Goal: Use online tool/utility: Utilize a website feature to perform a specific function

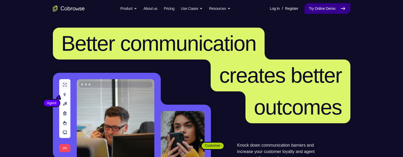
click at [337, 7] on link "Try Online Demo" at bounding box center [327, 8] width 46 height 11
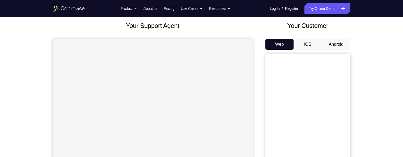
scroll to position [33, 0]
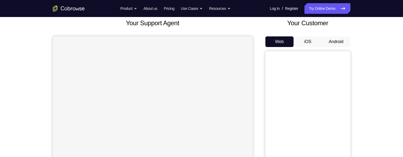
click at [342, 39] on button "Android" at bounding box center [336, 41] width 28 height 11
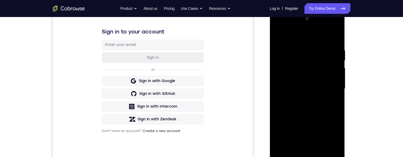
scroll to position [100, 0]
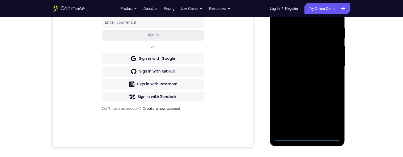
click at [308, 137] on div at bounding box center [307, 66] width 67 height 149
click at [330, 114] on div at bounding box center [307, 66] width 67 height 149
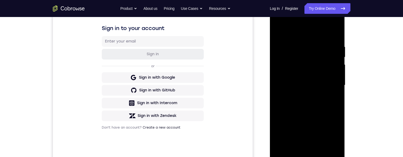
click at [305, 33] on div at bounding box center [307, 85] width 67 height 149
click at [330, 85] on div at bounding box center [307, 85] width 67 height 149
click at [303, 95] on div at bounding box center [307, 85] width 67 height 149
click at [299, 83] on div at bounding box center [307, 85] width 67 height 149
click at [299, 73] on div at bounding box center [307, 85] width 67 height 149
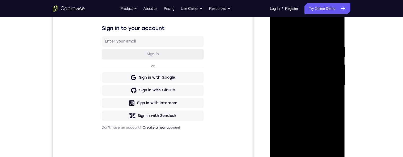
click at [332, 74] on div at bounding box center [307, 85] width 67 height 149
click at [324, 85] on div at bounding box center [307, 85] width 67 height 149
click at [307, 103] on div at bounding box center [307, 85] width 67 height 149
click at [310, 109] on div at bounding box center [307, 85] width 67 height 149
click at [321, 149] on div at bounding box center [307, 85] width 67 height 149
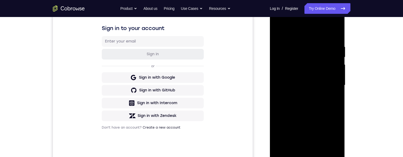
click at [310, 114] on div at bounding box center [307, 85] width 67 height 149
click at [278, 34] on div at bounding box center [307, 85] width 67 height 149
click at [333, 46] on div at bounding box center [307, 85] width 67 height 149
click at [339, 77] on div at bounding box center [307, 85] width 67 height 149
click at [333, 35] on div at bounding box center [307, 85] width 67 height 149
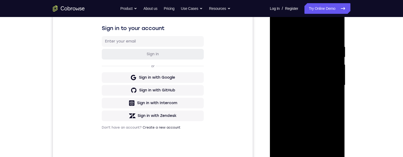
click at [329, 41] on div at bounding box center [307, 85] width 67 height 149
click at [280, 32] on div at bounding box center [307, 85] width 67 height 149
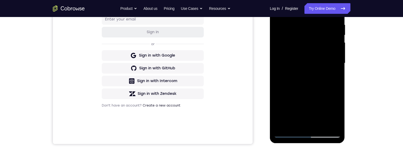
click at [279, 67] on div at bounding box center [307, 63] width 67 height 149
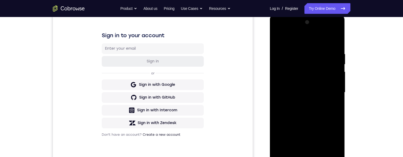
click at [339, 90] on div at bounding box center [307, 92] width 67 height 149
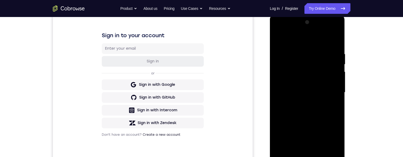
click at [339, 90] on div at bounding box center [307, 92] width 67 height 149
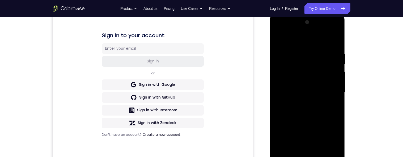
click at [339, 90] on div at bounding box center [307, 92] width 67 height 149
click at [337, 63] on div at bounding box center [307, 92] width 67 height 149
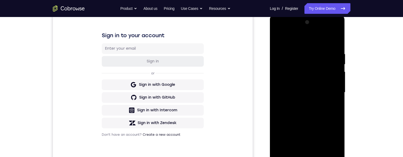
click at [277, 80] on div at bounding box center [307, 92] width 67 height 149
click at [337, 24] on div at bounding box center [307, 92] width 67 height 149
click at [290, 99] on div at bounding box center [307, 92] width 67 height 149
click at [336, 90] on div at bounding box center [307, 92] width 67 height 149
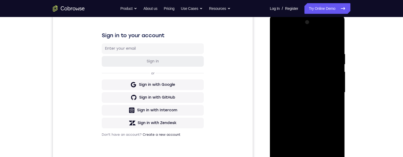
click at [336, 90] on div at bounding box center [307, 92] width 67 height 149
click at [333, 46] on div at bounding box center [307, 92] width 67 height 149
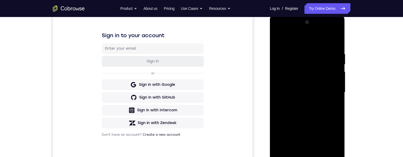
click at [339, 51] on div at bounding box center [307, 92] width 67 height 149
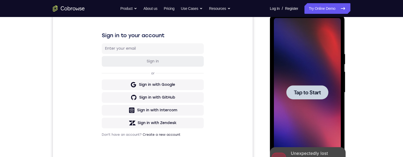
scroll to position [75, 0]
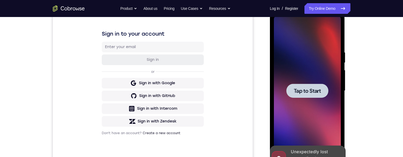
click at [317, 89] on span "Tap to Start" at bounding box center [307, 90] width 27 height 5
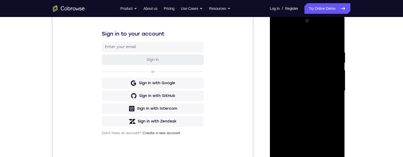
scroll to position [95, 0]
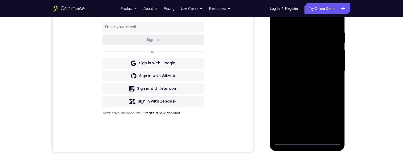
click at [308, 139] on div at bounding box center [307, 71] width 67 height 149
click at [307, 141] on div at bounding box center [307, 71] width 67 height 149
click at [331, 121] on div at bounding box center [307, 71] width 67 height 149
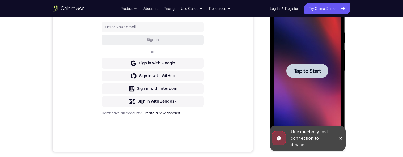
click at [317, 71] on span "Tap to Start" at bounding box center [307, 70] width 27 height 5
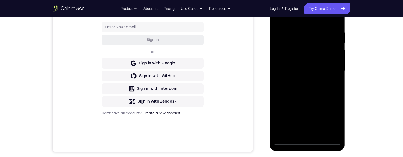
click at [308, 142] on div at bounding box center [307, 71] width 67 height 149
click at [334, 117] on div at bounding box center [307, 71] width 67 height 149
click at [303, 19] on div at bounding box center [307, 71] width 67 height 149
click at [331, 71] on div at bounding box center [307, 71] width 67 height 149
click at [300, 81] on div at bounding box center [307, 71] width 67 height 149
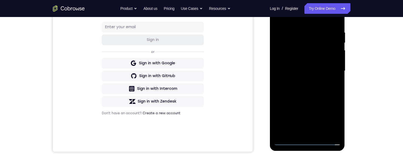
click at [324, 64] on div at bounding box center [307, 71] width 67 height 149
click at [293, 61] on div at bounding box center [307, 71] width 67 height 149
click at [289, 70] on div at bounding box center [307, 71] width 67 height 149
click at [293, 89] on div at bounding box center [307, 71] width 67 height 149
click at [307, 97] on div at bounding box center [307, 71] width 67 height 149
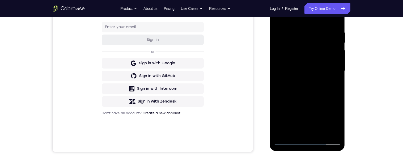
click at [319, 132] on div at bounding box center [307, 71] width 67 height 149
click at [310, 99] on div at bounding box center [307, 71] width 67 height 149
click at [318, 121] on div at bounding box center [307, 71] width 67 height 149
click at [276, 86] on div at bounding box center [307, 71] width 67 height 149
click at [288, 99] on div at bounding box center [307, 71] width 67 height 149
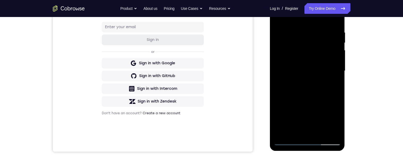
click at [332, 66] on div at bounding box center [307, 71] width 67 height 149
click at [338, 62] on div at bounding box center [307, 71] width 67 height 149
click at [337, 63] on div at bounding box center [307, 71] width 67 height 149
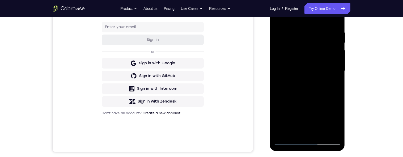
click at [337, 63] on div at bounding box center [307, 71] width 67 height 149
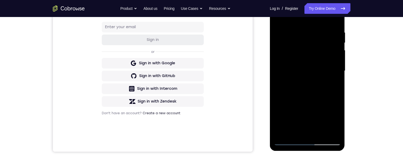
click at [337, 63] on div at bounding box center [307, 71] width 67 height 149
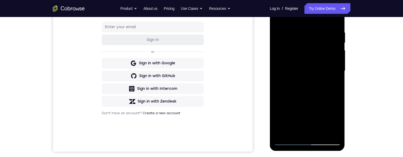
click at [337, 63] on div at bounding box center [307, 71] width 67 height 149
click at [279, 17] on div at bounding box center [307, 71] width 67 height 149
click at [322, 134] on div at bounding box center [307, 71] width 67 height 149
click at [306, 65] on div at bounding box center [307, 71] width 67 height 149
click at [274, 15] on div at bounding box center [307, 71] width 67 height 149
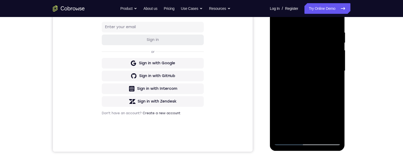
click at [277, 15] on div at bounding box center [307, 71] width 67 height 149
click at [318, 130] on div at bounding box center [307, 71] width 67 height 149
click at [304, 110] on div at bounding box center [307, 71] width 67 height 149
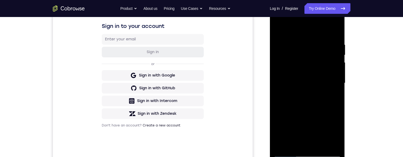
scroll to position [84, 0]
click at [275, 30] on div at bounding box center [307, 82] width 67 height 149
click at [288, 151] on div at bounding box center [307, 82] width 67 height 149
click at [277, 26] on div at bounding box center [307, 82] width 67 height 149
click at [295, 144] on div at bounding box center [307, 82] width 67 height 149
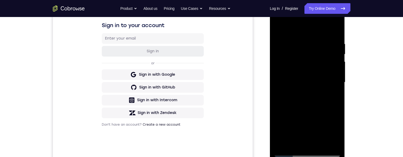
click at [313, 26] on div at bounding box center [307, 82] width 67 height 149
click at [328, 29] on div at bounding box center [307, 82] width 67 height 149
click at [325, 29] on div at bounding box center [307, 82] width 67 height 149
click at [324, 31] on div at bounding box center [307, 82] width 67 height 149
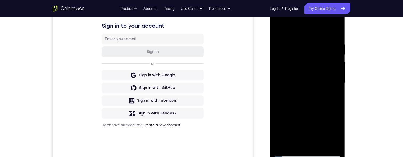
click at [314, 50] on div at bounding box center [307, 82] width 67 height 149
click at [280, 81] on div at bounding box center [307, 82] width 67 height 149
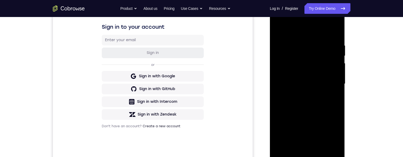
scroll to position [70, 0]
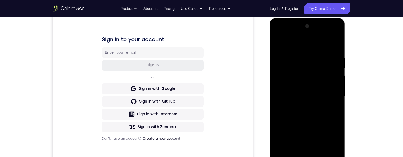
click at [332, 89] on div at bounding box center [307, 96] width 67 height 149
click at [333, 87] on div at bounding box center [307, 96] width 67 height 149
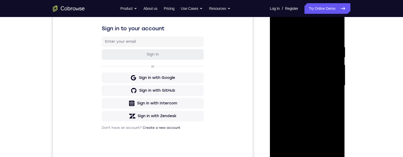
scroll to position [79, 0]
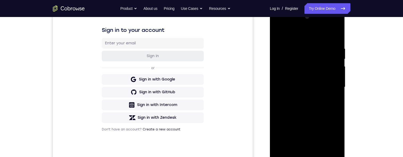
click at [330, 88] on div at bounding box center [307, 87] width 67 height 149
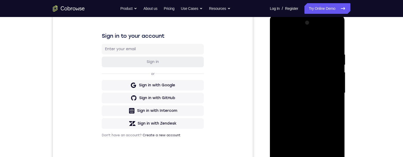
click at [332, 85] on div at bounding box center [307, 93] width 67 height 149
click at [332, 86] on div at bounding box center [307, 93] width 67 height 149
click at [334, 77] on div at bounding box center [307, 93] width 67 height 149
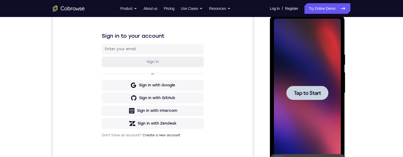
click at [315, 95] on span "Tap to Start" at bounding box center [307, 92] width 27 height 5
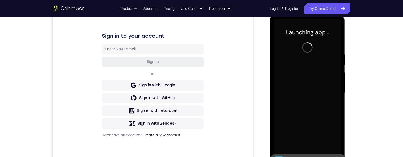
scroll to position [80, 0]
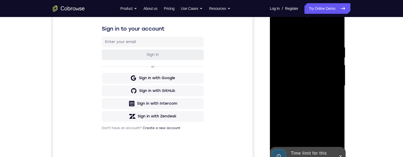
click at [356, 108] on div "Your Support Agent Your Customer Web iOS Android Next Steps We’d be happy to gi…" at bounding box center [202, 112] width 340 height 350
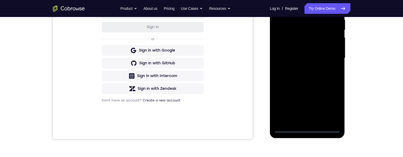
scroll to position [100, 0]
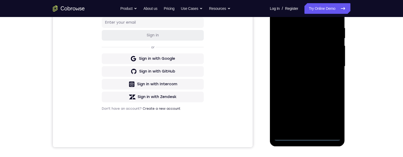
click at [304, 135] on div at bounding box center [307, 66] width 67 height 149
click at [307, 137] on div at bounding box center [307, 66] width 67 height 149
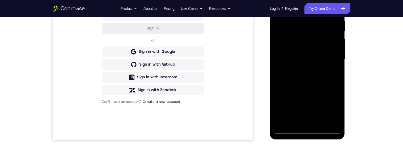
click at [331, 107] on div at bounding box center [307, 59] width 67 height 149
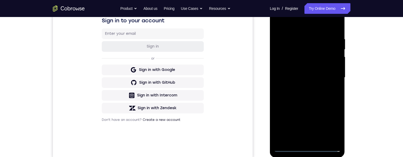
click at [310, 28] on div at bounding box center [307, 77] width 67 height 149
click at [329, 81] on div at bounding box center [307, 77] width 67 height 149
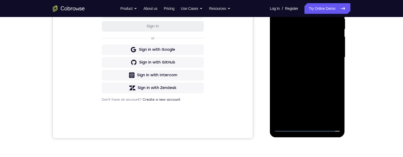
click at [301, 118] on div at bounding box center [307, 57] width 67 height 149
click at [324, 52] on div at bounding box center [307, 57] width 67 height 149
click at [299, 43] on div at bounding box center [307, 57] width 67 height 149
click at [307, 56] on div at bounding box center [307, 57] width 67 height 149
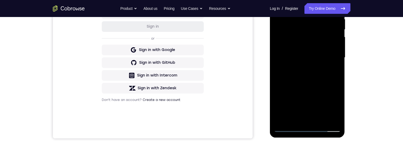
click at [314, 77] on div at bounding box center [307, 57] width 67 height 149
click at [321, 73] on div at bounding box center [307, 57] width 67 height 149
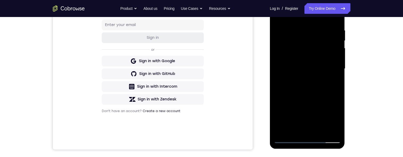
click at [325, 91] on div at bounding box center [307, 68] width 67 height 149
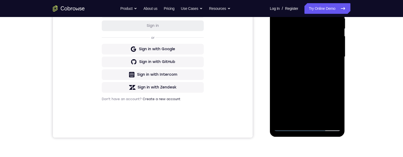
scroll to position [107, 0]
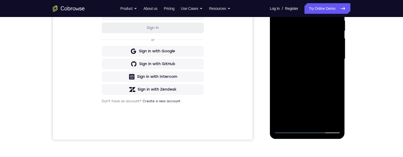
click at [296, 119] on div at bounding box center [307, 59] width 67 height 149
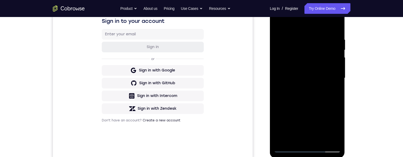
scroll to position [85, 0]
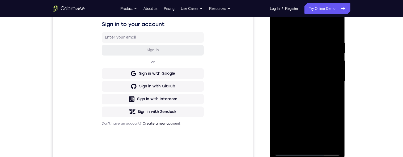
click at [322, 27] on div at bounding box center [307, 81] width 67 height 149
click at [309, 46] on div at bounding box center [307, 81] width 67 height 149
click at [283, 75] on div at bounding box center [307, 81] width 67 height 149
click at [332, 78] on div at bounding box center [307, 81] width 67 height 149
click at [332, 79] on div at bounding box center [307, 81] width 67 height 149
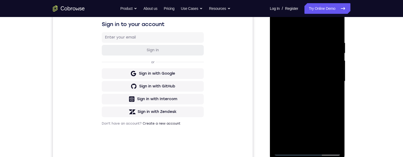
scroll to position [78, 0]
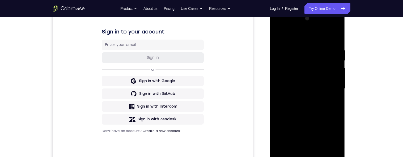
click at [332, 80] on div at bounding box center [307, 88] width 67 height 149
click at [331, 84] on div at bounding box center [307, 88] width 67 height 149
click at [332, 82] on div at bounding box center [307, 88] width 67 height 149
click at [332, 84] on div at bounding box center [307, 88] width 67 height 149
click at [333, 87] on div at bounding box center [307, 88] width 67 height 149
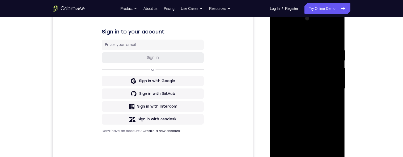
click at [276, 104] on div at bounding box center [307, 88] width 67 height 149
click at [332, 88] on div at bounding box center [307, 88] width 67 height 149
click at [334, 104] on div at bounding box center [307, 88] width 67 height 149
click at [335, 96] on div at bounding box center [307, 88] width 67 height 149
click at [332, 98] on div at bounding box center [307, 88] width 67 height 149
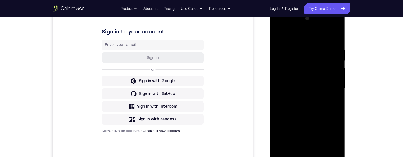
click at [331, 90] on div at bounding box center [307, 88] width 67 height 149
click at [333, 55] on div at bounding box center [307, 88] width 67 height 149
click at [334, 66] on div at bounding box center [307, 88] width 67 height 149
click at [334, 69] on div at bounding box center [307, 88] width 67 height 149
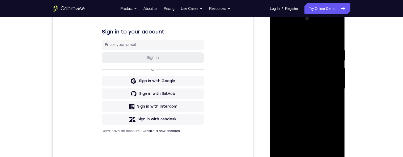
click at [334, 78] on div at bounding box center [307, 88] width 67 height 149
click at [337, 96] on div at bounding box center [307, 88] width 67 height 149
click at [331, 93] on div at bounding box center [307, 88] width 67 height 149
click at [332, 93] on div at bounding box center [307, 88] width 67 height 149
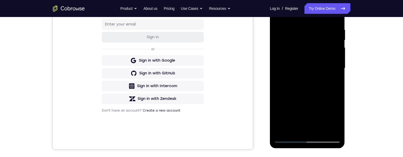
scroll to position [98, 0]
click at [306, 80] on div at bounding box center [307, 68] width 67 height 149
click at [333, 68] on div at bounding box center [307, 68] width 67 height 149
click at [322, 39] on div at bounding box center [307, 68] width 67 height 149
click at [277, 26] on div at bounding box center [307, 68] width 67 height 149
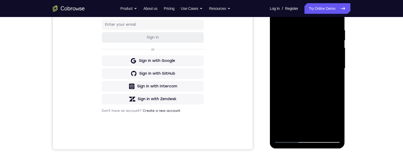
click at [296, 130] on div at bounding box center [307, 68] width 67 height 149
click at [314, 31] on div at bounding box center [307, 68] width 67 height 149
click at [325, 25] on div at bounding box center [307, 68] width 67 height 149
click at [325, 26] on div at bounding box center [307, 68] width 67 height 149
click at [324, 28] on div at bounding box center [307, 68] width 67 height 149
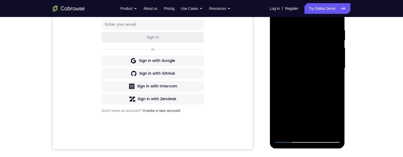
click at [326, 31] on div at bounding box center [307, 68] width 67 height 149
click at [316, 45] on div at bounding box center [307, 68] width 67 height 149
click at [318, 41] on div at bounding box center [307, 68] width 67 height 149
click at [288, 67] on div at bounding box center [307, 68] width 67 height 149
click at [278, 28] on div at bounding box center [307, 68] width 67 height 149
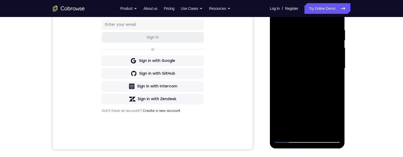
click at [335, 24] on div at bounding box center [307, 68] width 67 height 149
click at [292, 131] on div at bounding box center [307, 68] width 67 height 149
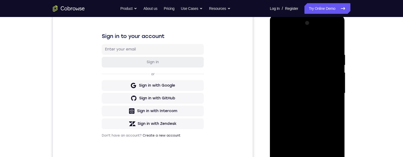
scroll to position [71, 0]
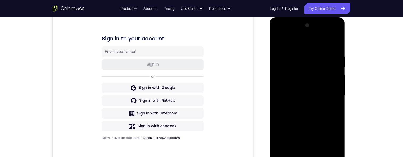
click at [329, 44] on div at bounding box center [307, 95] width 67 height 149
click at [335, 62] on div at bounding box center [307, 95] width 67 height 149
click at [277, 40] on div at bounding box center [307, 95] width 67 height 149
click at [336, 67] on div at bounding box center [307, 95] width 67 height 149
click at [316, 43] on div at bounding box center [307, 95] width 67 height 149
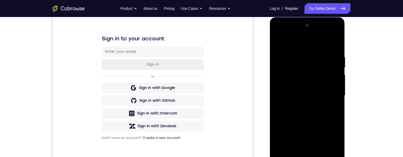
click at [318, 49] on div at bounding box center [307, 95] width 67 height 149
click at [278, 39] on div at bounding box center [307, 95] width 67 height 149
click at [336, 45] on div at bounding box center [307, 95] width 67 height 149
click at [331, 44] on div at bounding box center [307, 95] width 67 height 149
click at [337, 60] on div at bounding box center [307, 95] width 67 height 149
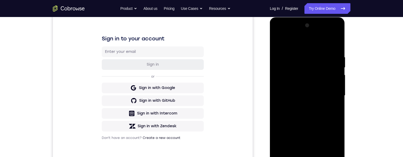
click at [306, 42] on div at bounding box center [307, 95] width 67 height 149
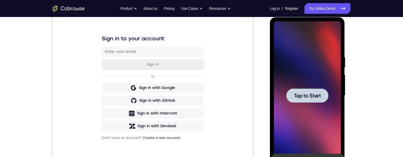
click at [309, 99] on div at bounding box center [307, 95] width 42 height 14
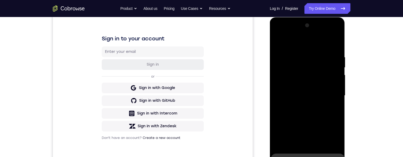
click at [361, 113] on div "Your Support Agent Your Customer Web iOS Android Next Steps We’d be happy to gi…" at bounding box center [202, 121] width 340 height 350
click at [361, 108] on div "Your Support Agent Your Customer Web iOS Android Next Steps We’d be happy to gi…" at bounding box center [202, 121] width 340 height 350
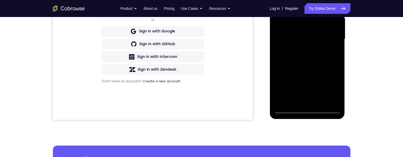
scroll to position [123, 0]
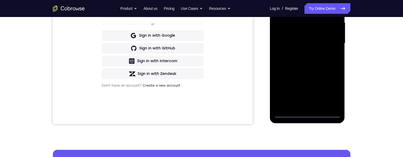
click at [304, 114] on div at bounding box center [307, 43] width 67 height 149
click at [328, 90] on div at bounding box center [307, 43] width 67 height 149
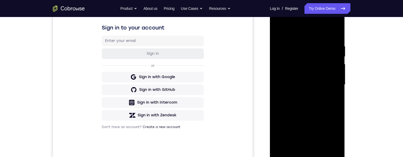
scroll to position [79, 0]
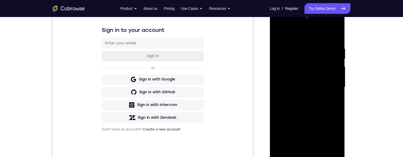
click at [315, 39] on div at bounding box center [307, 87] width 67 height 149
click at [330, 89] on div at bounding box center [307, 87] width 67 height 149
click at [302, 98] on div at bounding box center [307, 87] width 67 height 149
click at [305, 86] on div at bounding box center [307, 87] width 67 height 149
click at [326, 77] on div at bounding box center [307, 87] width 67 height 149
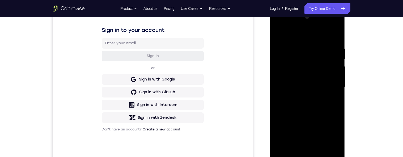
click at [322, 88] on div at bounding box center [307, 87] width 67 height 149
click at [318, 106] on div at bounding box center [307, 87] width 67 height 149
click at [316, 112] on div at bounding box center [307, 87] width 67 height 149
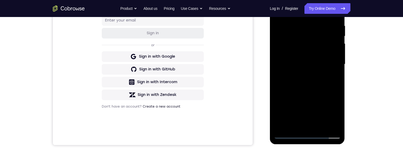
scroll to position [98, 0]
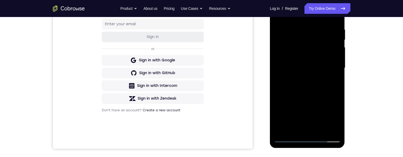
click at [293, 128] on div at bounding box center [307, 68] width 67 height 149
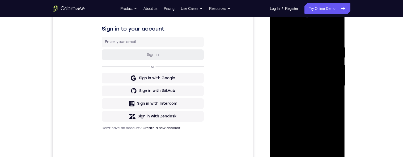
scroll to position [77, 0]
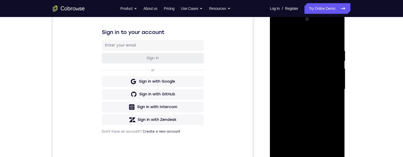
click at [310, 34] on div at bounding box center [307, 89] width 67 height 149
click at [324, 46] on div at bounding box center [307, 89] width 67 height 149
click at [311, 55] on div at bounding box center [307, 89] width 67 height 149
click at [321, 54] on div at bounding box center [307, 89] width 67 height 149
click at [311, 116] on div at bounding box center [307, 89] width 67 height 149
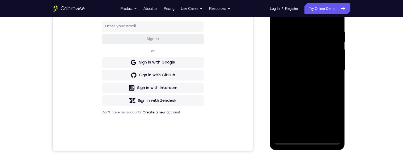
scroll to position [119, 0]
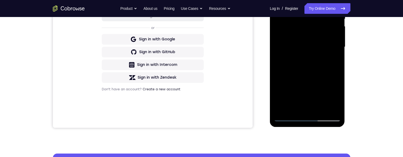
click at [316, 109] on div at bounding box center [307, 47] width 67 height 149
click at [305, 59] on div at bounding box center [307, 47] width 67 height 149
click at [333, 61] on div at bounding box center [307, 47] width 67 height 149
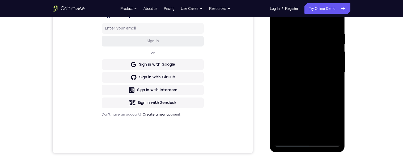
scroll to position [65, 0]
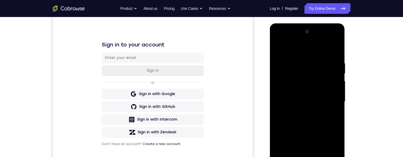
click at [277, 52] on div at bounding box center [307, 101] width 67 height 149
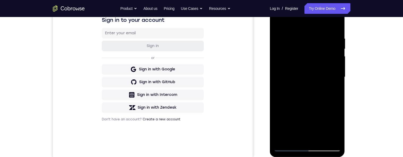
scroll to position [89, 0]
click at [277, 23] on div at bounding box center [307, 77] width 67 height 149
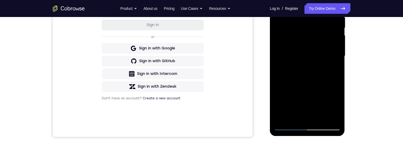
scroll to position [110, 0]
click at [293, 117] on div at bounding box center [307, 55] width 67 height 149
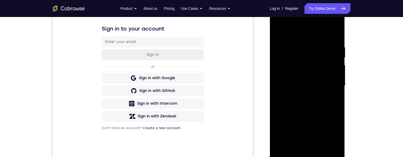
click at [315, 35] on div at bounding box center [307, 85] width 67 height 149
click at [318, 35] on div at bounding box center [307, 85] width 67 height 149
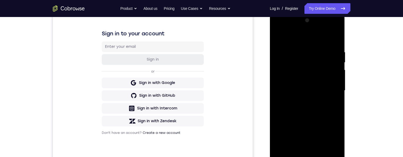
click at [323, 43] on div at bounding box center [307, 90] width 67 height 149
click at [328, 38] on div at bounding box center [307, 90] width 67 height 149
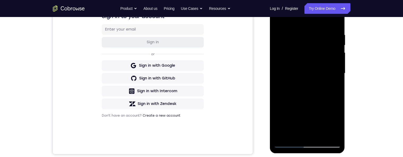
scroll to position [87, 0]
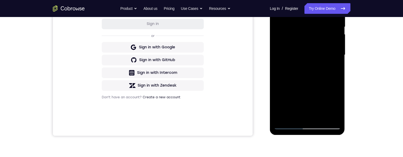
click at [280, 115] on div at bounding box center [307, 55] width 67 height 149
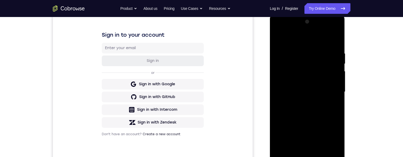
scroll to position [69, 0]
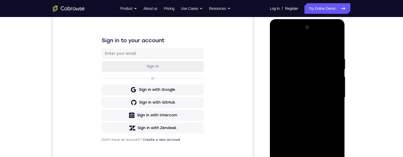
click at [337, 73] on div at bounding box center [307, 97] width 67 height 149
click at [335, 73] on div at bounding box center [307, 97] width 67 height 149
click at [334, 75] on div at bounding box center [307, 97] width 67 height 149
click at [333, 54] on div at bounding box center [307, 97] width 67 height 149
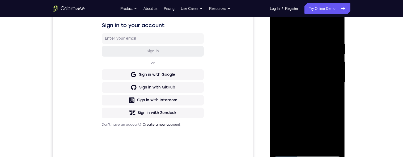
click at [332, 80] on div at bounding box center [307, 82] width 67 height 149
click at [333, 72] on div at bounding box center [307, 82] width 67 height 149
click at [334, 31] on div at bounding box center [307, 82] width 67 height 149
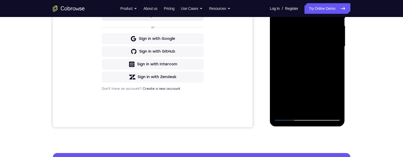
scroll to position [119, 0]
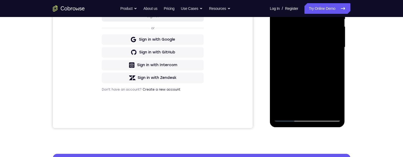
click at [318, 110] on div at bounding box center [307, 47] width 67 height 149
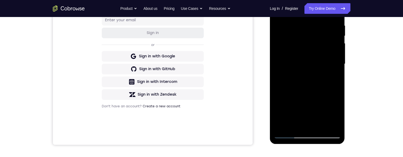
scroll to position [102, 0]
click at [285, 134] on div at bounding box center [307, 64] width 67 height 149
click at [318, 127] on div at bounding box center [307, 64] width 67 height 149
click at [288, 133] on div at bounding box center [307, 64] width 67 height 149
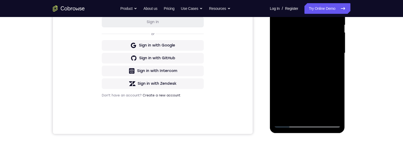
scroll to position [114, 0]
click at [304, 122] on div at bounding box center [307, 52] width 67 height 149
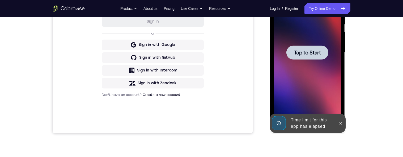
scroll to position [96, 0]
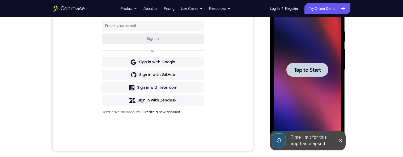
click at [316, 70] on span "Tap to Start" at bounding box center [307, 69] width 27 height 5
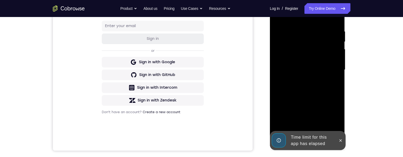
scroll to position [113, 0]
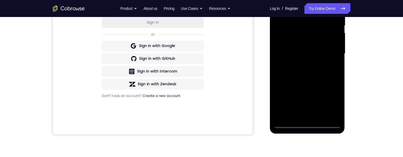
click at [305, 126] on div at bounding box center [307, 53] width 67 height 149
click at [329, 101] on div at bounding box center [307, 53] width 67 height 149
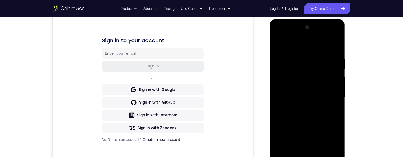
scroll to position [67, 0]
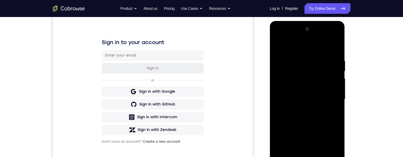
click at [304, 49] on div at bounding box center [307, 99] width 67 height 149
click at [332, 95] on div at bounding box center [307, 99] width 67 height 149
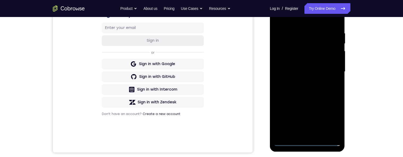
scroll to position [98, 0]
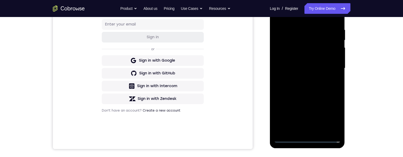
click at [300, 132] on div at bounding box center [307, 68] width 67 height 149
click at [311, 64] on div at bounding box center [307, 68] width 67 height 149
click at [301, 55] on div at bounding box center [307, 68] width 67 height 149
click at [307, 67] on div at bounding box center [307, 68] width 67 height 149
click at [321, 92] on div at bounding box center [307, 68] width 67 height 149
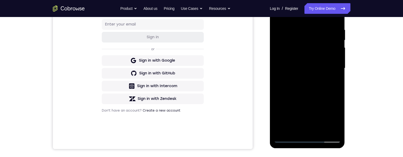
click at [318, 132] on div at bounding box center [307, 68] width 67 height 149
click at [308, 100] on div at bounding box center [307, 68] width 67 height 149
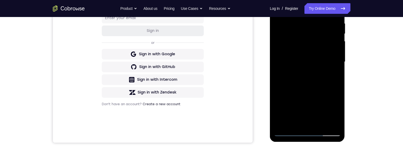
scroll to position [99, 0]
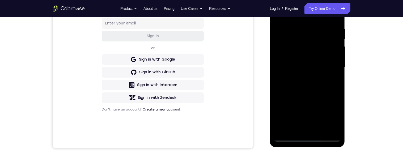
click at [318, 28] on div at bounding box center [307, 67] width 67 height 149
click at [361, 107] on div "Your Support Agent Your Customer Web iOS Android Next Steps We’d be happy to gi…" at bounding box center [202, 93] width 340 height 350
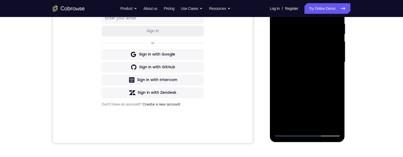
click at [318, 123] on div at bounding box center [307, 62] width 67 height 149
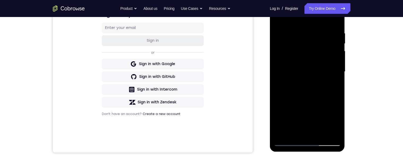
scroll to position [105, 0]
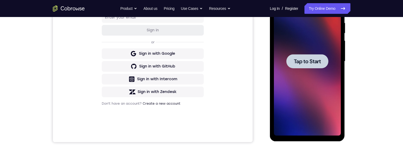
click at [310, 72] on div at bounding box center [307, 61] width 67 height 149
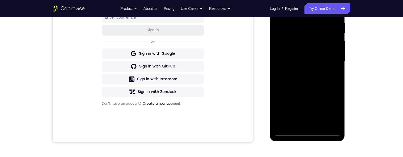
click at [305, 132] on div at bounding box center [307, 61] width 67 height 149
click at [327, 108] on div at bounding box center [307, 61] width 67 height 149
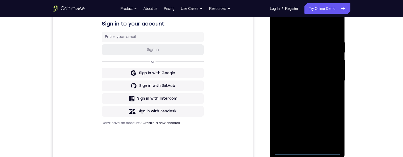
scroll to position [81, 0]
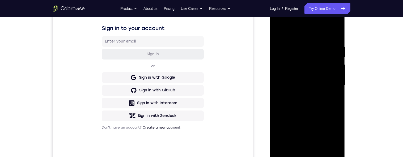
click at [314, 35] on div at bounding box center [307, 85] width 67 height 149
click at [330, 84] on div at bounding box center [307, 85] width 67 height 149
click at [360, 113] on div "Your Support Agent Your Customer Web iOS Android Next Steps We’d be happy to gi…" at bounding box center [202, 111] width 340 height 350
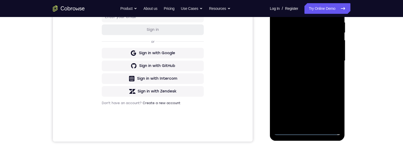
scroll to position [108, 0]
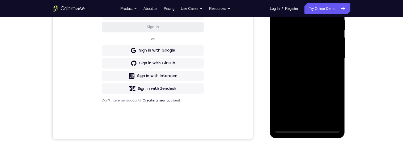
click at [300, 119] on div at bounding box center [307, 58] width 67 height 149
click at [326, 52] on div at bounding box center [307, 58] width 67 height 149
click at [299, 49] on div at bounding box center [307, 58] width 67 height 149
click at [324, 60] on div at bounding box center [307, 58] width 67 height 149
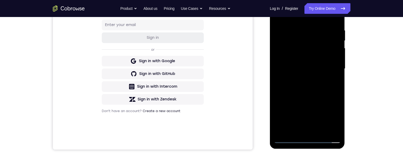
scroll to position [97, 0]
click at [316, 92] on div at bounding box center [307, 69] width 67 height 149
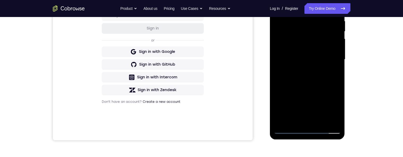
click at [317, 119] on div at bounding box center [307, 59] width 67 height 149
click at [316, 87] on div at bounding box center [307, 59] width 67 height 149
click at [323, 62] on div at bounding box center [307, 59] width 67 height 149
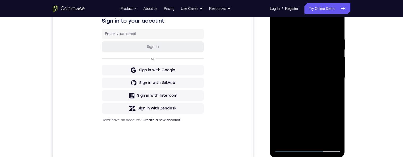
scroll to position [84, 0]
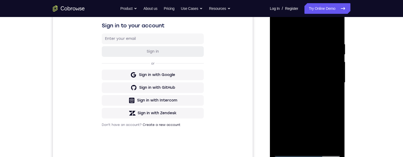
click at [274, 31] on div at bounding box center [307, 82] width 67 height 149
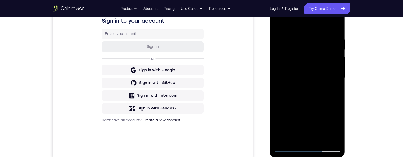
scroll to position [88, 0]
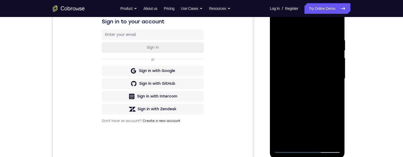
click at [279, 24] on div at bounding box center [307, 78] width 67 height 149
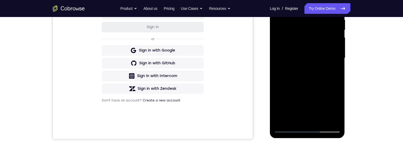
click at [292, 118] on div at bounding box center [307, 58] width 67 height 149
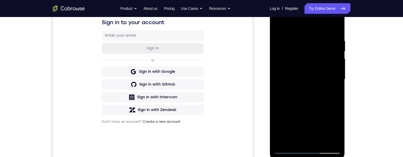
scroll to position [78, 0]
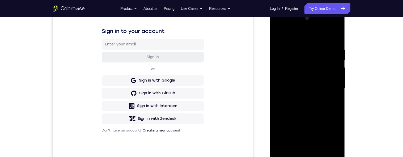
click at [324, 35] on div at bounding box center [307, 88] width 67 height 149
click at [326, 46] on div at bounding box center [307, 88] width 67 height 149
click at [280, 88] on div at bounding box center [307, 88] width 67 height 149
click at [330, 72] on div at bounding box center [307, 88] width 67 height 149
click at [331, 74] on div at bounding box center [307, 88] width 67 height 149
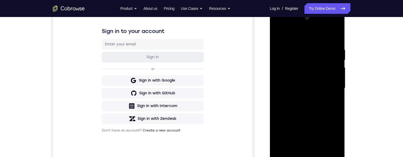
click at [333, 72] on div at bounding box center [307, 88] width 67 height 149
click at [334, 79] on div at bounding box center [307, 88] width 67 height 149
click at [332, 73] on div at bounding box center [307, 88] width 67 height 149
click at [332, 77] on div at bounding box center [307, 88] width 67 height 149
click at [279, 86] on div at bounding box center [307, 88] width 67 height 149
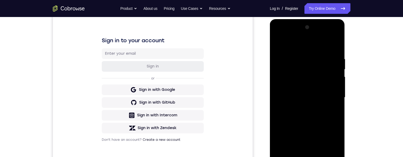
scroll to position [66, 0]
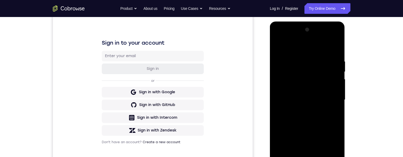
click at [334, 35] on div at bounding box center [307, 99] width 67 height 149
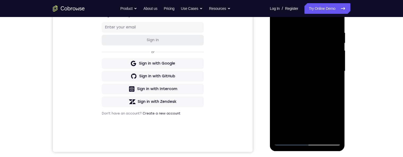
scroll to position [81, 0]
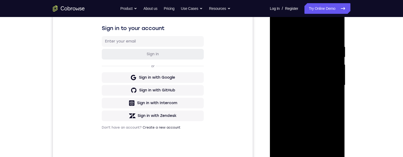
click at [281, 31] on div at bounding box center [307, 85] width 67 height 149
click at [328, 31] on div at bounding box center [307, 85] width 67 height 149
click at [334, 50] on div at bounding box center [307, 85] width 67 height 149
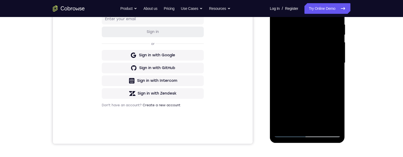
click at [316, 81] on div at bounding box center [307, 63] width 67 height 149
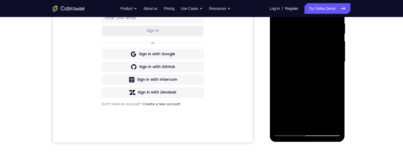
scroll to position [74, 0]
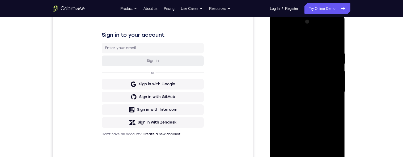
click at [281, 89] on div at bounding box center [307, 92] width 67 height 149
click at [335, 25] on div at bounding box center [307, 92] width 67 height 149
click at [279, 40] on div at bounding box center [307, 92] width 67 height 149
click at [280, 75] on div at bounding box center [307, 92] width 67 height 149
click at [281, 40] on div at bounding box center [307, 92] width 67 height 149
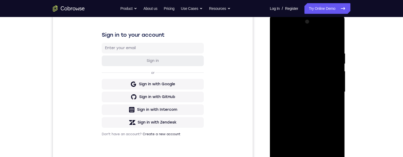
click at [280, 95] on div at bounding box center [307, 92] width 67 height 149
click at [333, 26] on div at bounding box center [307, 92] width 67 height 149
click at [335, 28] on div at bounding box center [307, 92] width 67 height 149
click at [335, 24] on div at bounding box center [307, 92] width 67 height 149
click at [277, 37] on div at bounding box center [307, 92] width 67 height 149
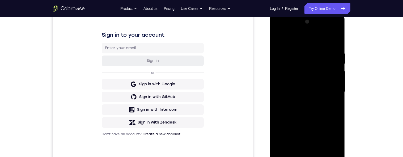
click at [333, 44] on div at bounding box center [307, 92] width 67 height 149
click at [291, 83] on div at bounding box center [307, 92] width 67 height 149
click at [284, 52] on div at bounding box center [307, 92] width 67 height 149
click at [281, 53] on div at bounding box center [307, 92] width 67 height 149
click at [275, 37] on div at bounding box center [307, 92] width 67 height 149
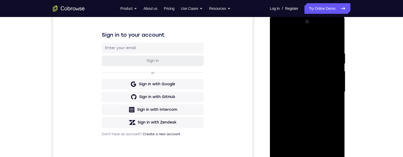
click at [333, 56] on div at bounding box center [307, 92] width 67 height 149
click at [333, 58] on div at bounding box center [307, 92] width 67 height 149
click at [279, 38] on div at bounding box center [307, 92] width 67 height 149
click at [338, 54] on div at bounding box center [307, 92] width 67 height 149
click at [335, 55] on div at bounding box center [307, 92] width 67 height 149
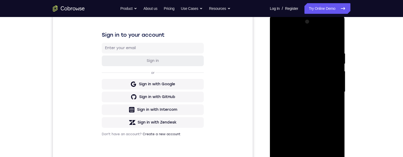
click at [335, 41] on div at bounding box center [307, 92] width 67 height 149
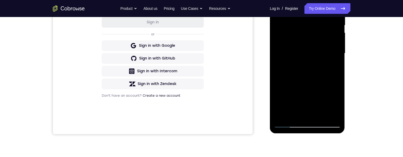
click at [280, 117] on div at bounding box center [307, 53] width 67 height 149
click at [321, 113] on div at bounding box center [307, 53] width 67 height 149
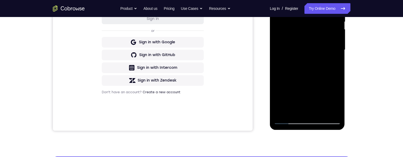
click at [286, 119] on div at bounding box center [307, 50] width 67 height 149
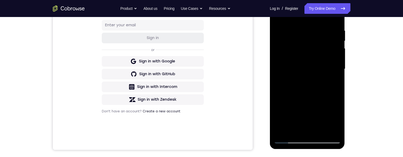
scroll to position [92, 0]
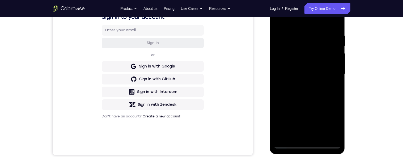
click at [335, 19] on div at bounding box center [307, 74] width 67 height 149
click at [319, 33] on div at bounding box center [307, 74] width 67 height 149
click at [279, 23] on div at bounding box center [307, 74] width 67 height 149
click at [278, 20] on div at bounding box center [307, 74] width 67 height 149
click at [276, 21] on div at bounding box center [307, 74] width 67 height 149
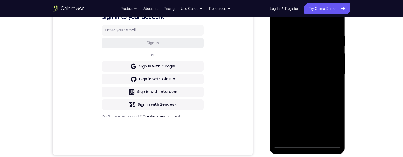
click at [292, 134] on div at bounding box center [307, 74] width 67 height 149
click at [322, 18] on div at bounding box center [307, 74] width 67 height 149
click at [279, 116] on div at bounding box center [307, 74] width 67 height 149
click at [305, 115] on div at bounding box center [307, 74] width 67 height 149
click at [321, 25] on div at bounding box center [307, 74] width 67 height 149
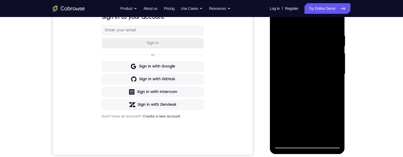
click at [305, 90] on div at bounding box center [307, 74] width 67 height 149
click at [326, 28] on div at bounding box center [307, 74] width 67 height 149
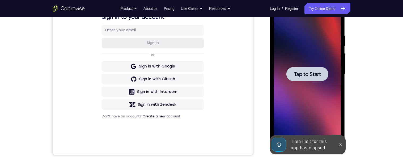
scroll to position [89, 0]
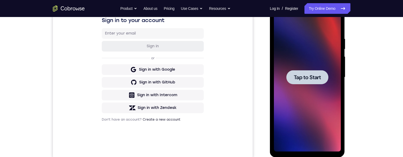
click at [314, 77] on span "Tap to Start" at bounding box center [307, 77] width 27 height 5
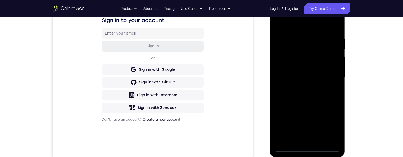
click at [308, 146] on div at bounding box center [307, 77] width 67 height 149
click at [331, 125] on div at bounding box center [307, 77] width 67 height 149
click at [306, 28] on div at bounding box center [307, 77] width 67 height 149
click at [328, 77] on div at bounding box center [307, 77] width 67 height 149
click at [299, 139] on div at bounding box center [307, 77] width 67 height 149
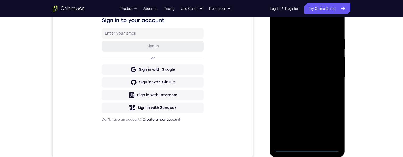
click at [308, 76] on div at bounding box center [307, 77] width 67 height 149
click at [290, 67] on div at bounding box center [307, 77] width 67 height 149
click at [304, 76] on div at bounding box center [307, 77] width 67 height 149
click at [307, 104] on div at bounding box center [307, 77] width 67 height 149
click at [318, 137] on div at bounding box center [307, 77] width 67 height 149
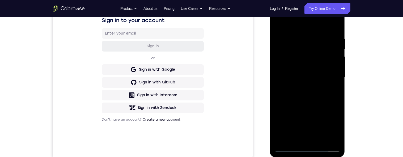
click at [297, 109] on div at bounding box center [307, 77] width 67 height 149
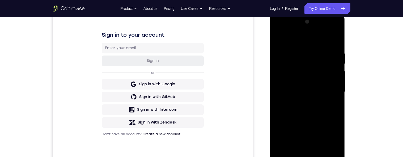
scroll to position [74, 0]
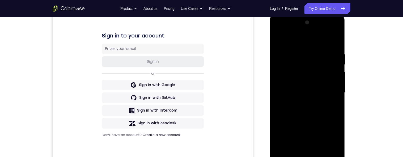
click at [278, 40] on div at bounding box center [307, 92] width 67 height 149
click at [335, 75] on div at bounding box center [307, 92] width 67 height 149
click at [337, 79] on div at bounding box center [307, 92] width 67 height 149
click at [337, 80] on div at bounding box center [307, 92] width 67 height 149
click at [337, 79] on div at bounding box center [307, 92] width 67 height 149
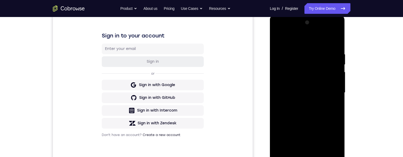
click at [337, 77] on div at bounding box center [307, 92] width 67 height 149
click at [335, 90] on div at bounding box center [307, 92] width 67 height 149
click at [337, 90] on div at bounding box center [307, 92] width 67 height 149
click at [337, 102] on div at bounding box center [307, 92] width 67 height 149
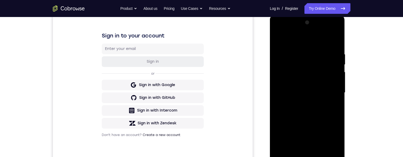
click at [335, 90] on div at bounding box center [307, 92] width 67 height 149
click at [338, 89] on div at bounding box center [307, 92] width 67 height 149
click at [334, 88] on div at bounding box center [307, 92] width 67 height 149
click at [337, 89] on div at bounding box center [307, 92] width 67 height 149
click at [336, 92] on div at bounding box center [307, 92] width 67 height 149
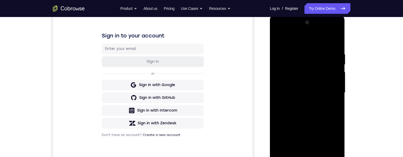
click at [337, 89] on div at bounding box center [307, 92] width 67 height 149
click at [337, 90] on div at bounding box center [307, 92] width 67 height 149
click at [333, 92] on div at bounding box center [307, 92] width 67 height 149
click at [335, 90] on div at bounding box center [307, 92] width 67 height 149
click at [337, 90] on div at bounding box center [307, 92] width 67 height 149
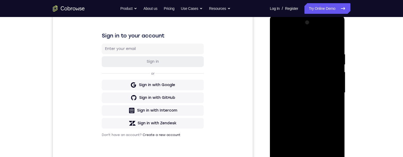
click at [334, 90] on div at bounding box center [307, 92] width 67 height 149
click at [334, 88] on div at bounding box center [307, 92] width 67 height 149
click at [334, 90] on div at bounding box center [307, 92] width 67 height 149
click at [335, 88] on div at bounding box center [307, 92] width 67 height 149
click at [335, 90] on div at bounding box center [307, 92] width 67 height 149
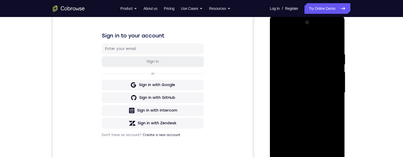
click at [337, 88] on div at bounding box center [307, 92] width 67 height 149
click at [335, 91] on div at bounding box center [307, 92] width 67 height 149
click at [336, 89] on div at bounding box center [307, 92] width 67 height 149
click at [334, 89] on div at bounding box center [307, 92] width 67 height 149
click at [332, 79] on div at bounding box center [307, 92] width 67 height 149
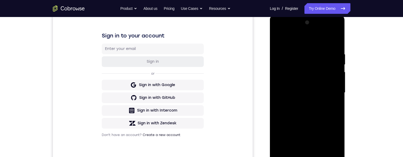
click at [333, 80] on div at bounding box center [307, 92] width 67 height 149
click at [335, 83] on div at bounding box center [307, 92] width 67 height 149
click at [338, 78] on div at bounding box center [307, 92] width 67 height 149
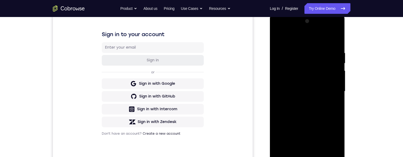
click at [337, 91] on div at bounding box center [307, 91] width 67 height 149
click at [336, 91] on div at bounding box center [307, 91] width 67 height 149
click at [335, 92] on div at bounding box center [307, 91] width 67 height 149
click at [337, 92] on div at bounding box center [307, 91] width 67 height 149
click at [335, 91] on div at bounding box center [307, 91] width 67 height 149
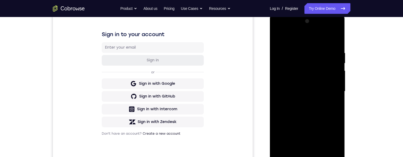
click at [337, 92] on div at bounding box center [307, 91] width 67 height 149
click at [319, 112] on div at bounding box center [307, 91] width 67 height 149
click at [336, 97] on div at bounding box center [307, 91] width 67 height 149
click at [336, 96] on div at bounding box center [307, 91] width 67 height 149
click at [335, 96] on div at bounding box center [307, 91] width 67 height 149
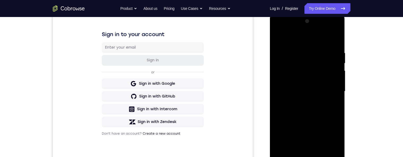
click at [337, 96] on div at bounding box center [307, 91] width 67 height 149
click at [335, 96] on div at bounding box center [307, 91] width 67 height 149
click at [336, 97] on div at bounding box center [307, 91] width 67 height 149
click at [335, 97] on div at bounding box center [307, 91] width 67 height 149
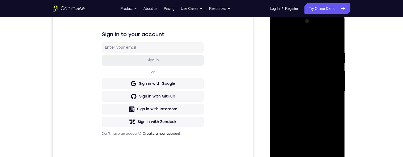
click at [335, 97] on div at bounding box center [307, 91] width 67 height 149
click at [336, 97] on div at bounding box center [307, 91] width 67 height 149
click at [335, 98] on div at bounding box center [307, 91] width 67 height 149
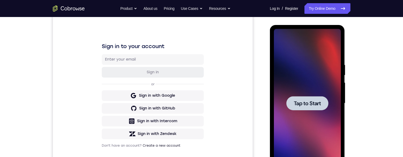
scroll to position [60, 0]
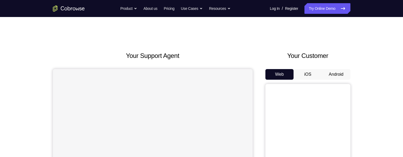
scroll to position [29, 0]
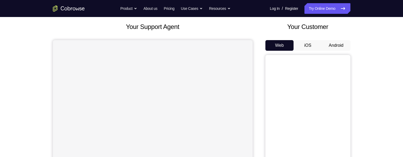
click at [341, 46] on button "Android" at bounding box center [336, 45] width 28 height 11
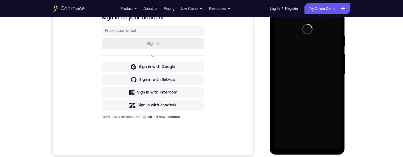
scroll to position [121, 0]
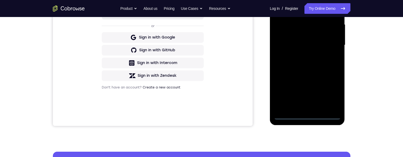
click at [308, 114] on div at bounding box center [307, 45] width 67 height 149
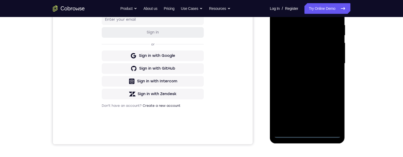
click at [333, 111] on div at bounding box center [307, 63] width 67 height 149
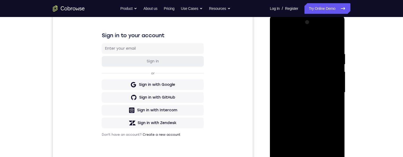
scroll to position [68, 0]
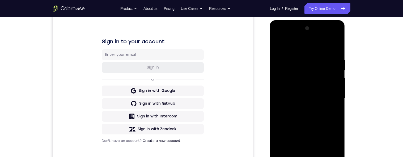
click at [315, 50] on div at bounding box center [307, 98] width 67 height 149
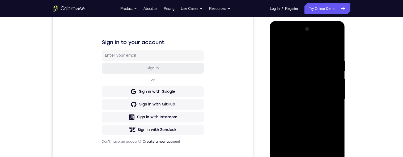
scroll to position [81, 0]
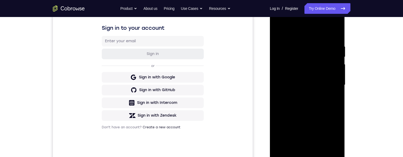
click at [333, 83] on div at bounding box center [307, 85] width 67 height 149
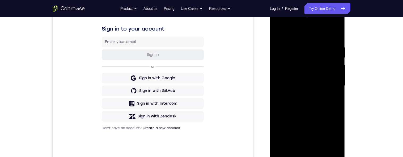
click at [303, 96] on div at bounding box center [307, 85] width 67 height 149
click at [325, 81] on div at bounding box center [307, 85] width 67 height 149
click at [326, 71] on div at bounding box center [307, 85] width 67 height 149
click at [329, 84] on div at bounding box center [307, 85] width 67 height 149
click at [333, 105] on div at bounding box center [307, 85] width 67 height 149
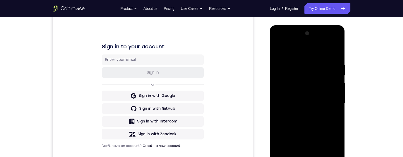
scroll to position [75, 0]
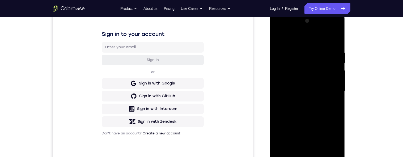
click at [328, 116] on div at bounding box center [307, 91] width 67 height 149
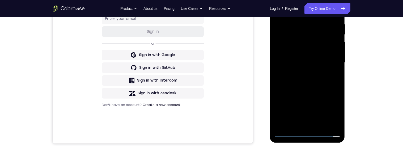
scroll to position [106, 0]
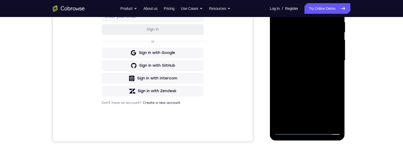
click at [337, 116] on div at bounding box center [307, 60] width 67 height 149
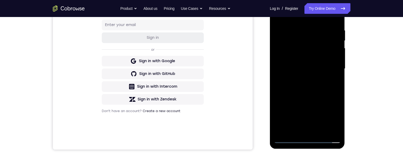
scroll to position [93, 0]
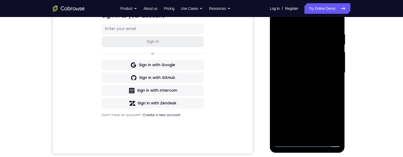
click at [329, 106] on div at bounding box center [307, 72] width 67 height 149
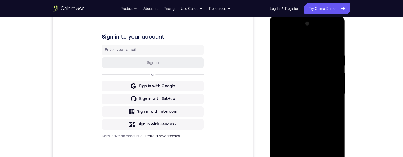
scroll to position [65, 0]
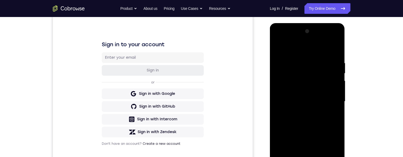
click at [299, 61] on div at bounding box center [307, 101] width 67 height 149
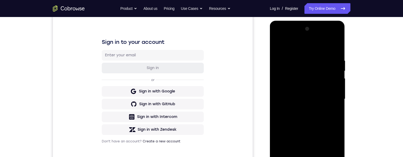
scroll to position [55, 0]
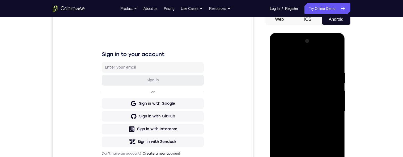
click at [336, 62] on div at bounding box center [307, 111] width 67 height 149
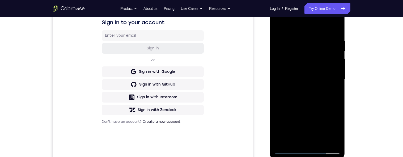
scroll to position [110, 0]
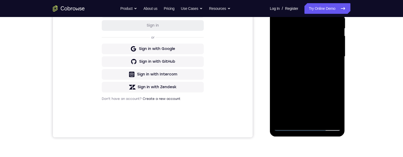
click at [322, 118] on div at bounding box center [307, 56] width 67 height 149
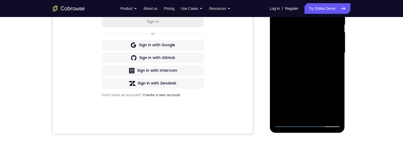
click at [321, 82] on div at bounding box center [307, 52] width 67 height 149
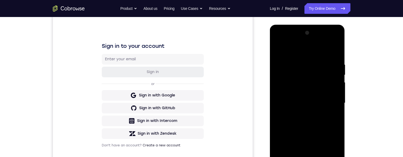
scroll to position [57, 0]
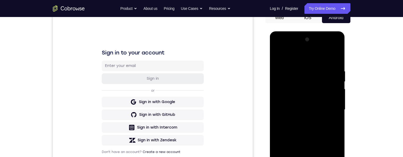
click at [337, 81] on div at bounding box center [307, 109] width 67 height 149
click at [337, 83] on div at bounding box center [307, 109] width 67 height 149
click at [337, 81] on div at bounding box center [307, 109] width 67 height 149
click at [338, 81] on div at bounding box center [307, 109] width 67 height 149
click at [339, 81] on div at bounding box center [307, 109] width 67 height 149
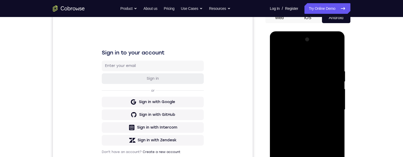
click at [339, 83] on div at bounding box center [307, 109] width 67 height 149
click at [339, 80] on div at bounding box center [307, 109] width 67 height 149
click at [338, 81] on div at bounding box center [307, 109] width 67 height 149
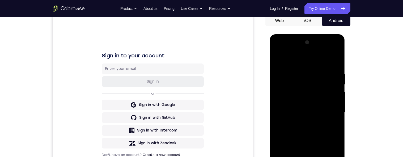
scroll to position [49, 0]
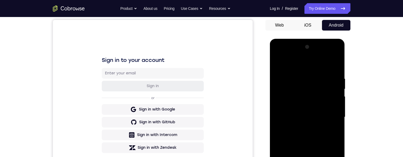
click at [282, 62] on div at bounding box center [307, 117] width 67 height 149
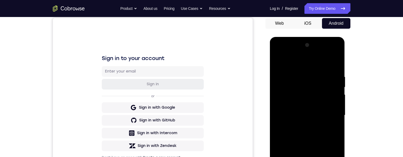
scroll to position [49, 0]
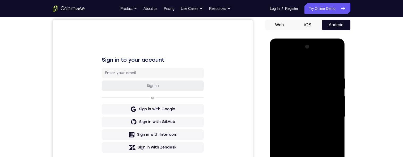
click at [325, 76] on div at bounding box center [307, 116] width 67 height 149
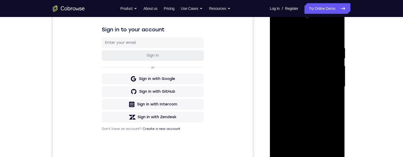
scroll to position [82, 0]
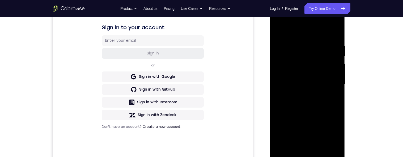
click at [335, 101] on div at bounding box center [307, 84] width 67 height 149
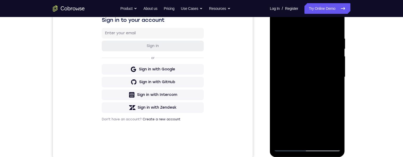
scroll to position [81, 0]
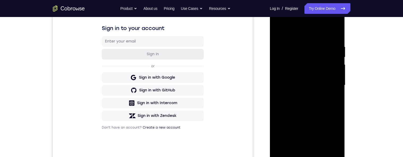
click at [333, 105] on div at bounding box center [307, 85] width 67 height 149
click at [336, 103] on div at bounding box center [307, 85] width 67 height 149
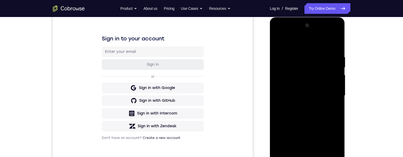
click at [334, 106] on div at bounding box center [307, 95] width 67 height 149
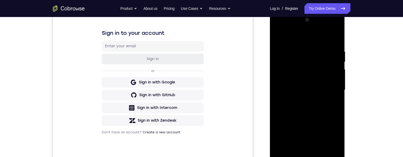
click at [335, 104] on div at bounding box center [307, 90] width 67 height 149
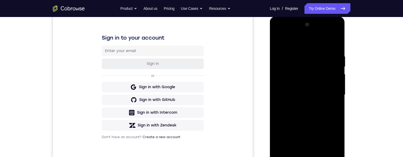
scroll to position [71, 0]
click at [333, 105] on div at bounding box center [307, 95] width 67 height 149
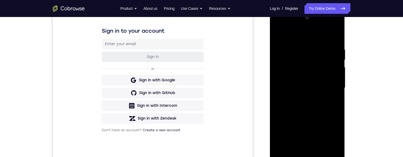
scroll to position [73, 0]
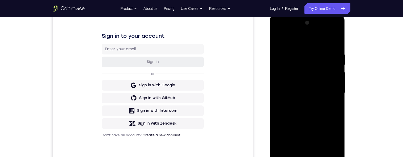
click at [326, 110] on div at bounding box center [307, 93] width 67 height 149
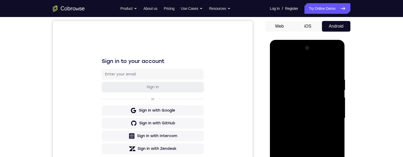
scroll to position [70, 0]
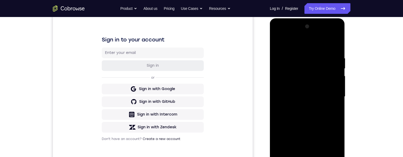
click at [317, 100] on div at bounding box center [307, 96] width 67 height 149
click at [308, 89] on div at bounding box center [307, 96] width 67 height 149
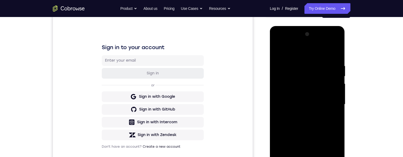
scroll to position [86, 0]
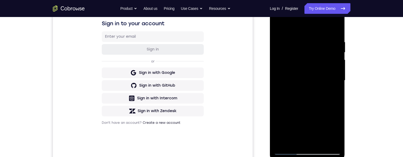
click at [279, 89] on div at bounding box center [307, 80] width 67 height 149
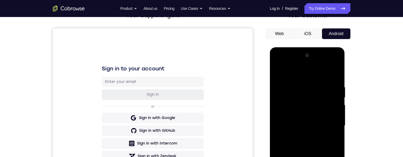
scroll to position [28, 0]
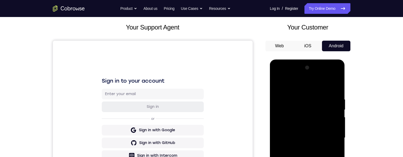
click at [335, 68] on div at bounding box center [307, 137] width 67 height 149
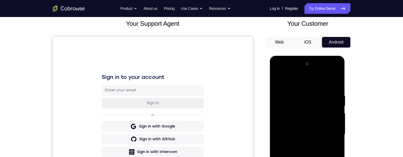
click at [281, 79] on div at bounding box center [307, 134] width 67 height 149
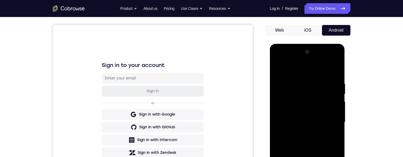
click at [335, 71] on div at bounding box center [307, 122] width 67 height 149
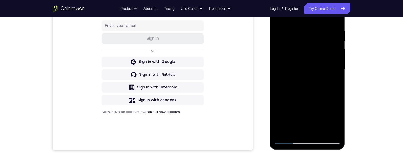
scroll to position [109, 0]
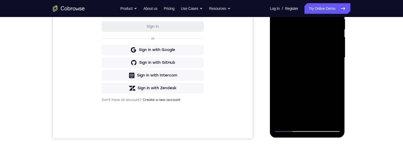
click at [295, 120] on div at bounding box center [307, 57] width 67 height 149
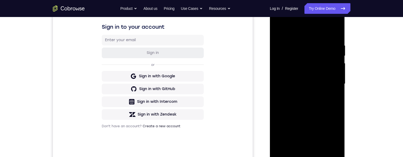
scroll to position [67, 0]
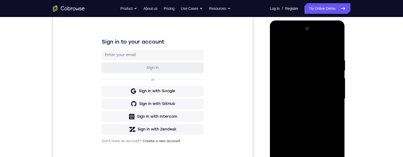
click at [326, 45] on div at bounding box center [307, 98] width 67 height 149
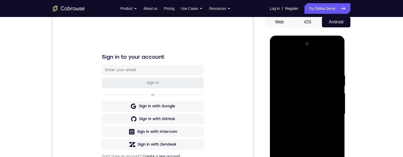
click at [330, 90] on div at bounding box center [307, 114] width 67 height 149
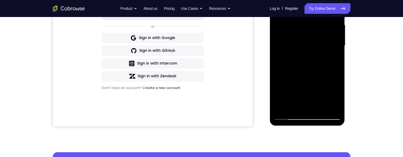
scroll to position [87, 0]
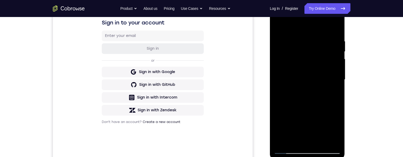
click at [291, 108] on div at bounding box center [307, 79] width 67 height 149
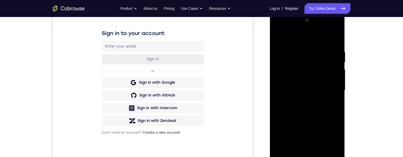
scroll to position [73, 0]
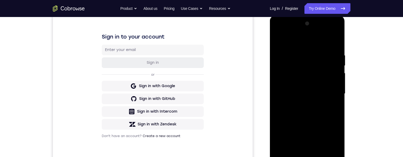
click at [359, 86] on div "Your Support Agent Your Customer Web iOS Android Next Steps We’d be happy to gi…" at bounding box center [202, 119] width 340 height 350
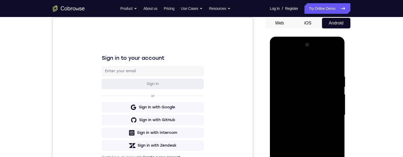
click at [279, 63] on div at bounding box center [307, 115] width 67 height 149
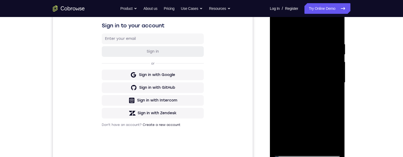
scroll to position [88, 0]
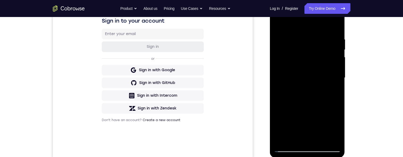
click at [299, 81] on div at bounding box center [307, 77] width 67 height 149
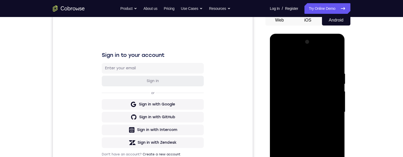
scroll to position [53, 0]
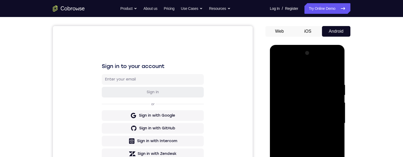
click at [278, 70] on div at bounding box center [307, 123] width 67 height 149
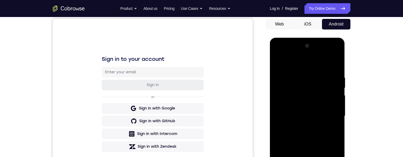
click at [279, 62] on div at bounding box center [307, 116] width 67 height 149
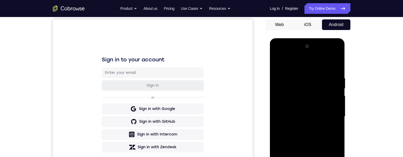
click at [297, 117] on div at bounding box center [307, 116] width 67 height 149
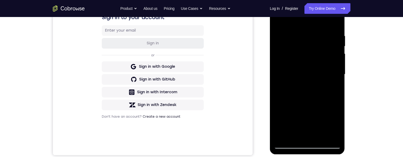
scroll to position [95, 0]
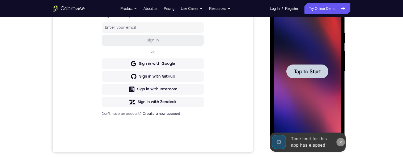
click at [338, 143] on button at bounding box center [341, 142] width 8 height 8
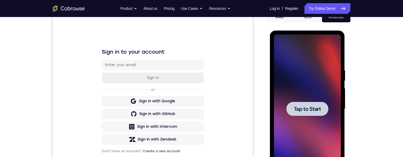
click at [317, 106] on span "Tap to Start" at bounding box center [307, 108] width 27 height 5
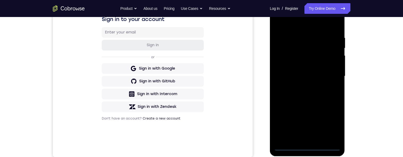
scroll to position [90, 0]
click at [302, 146] on div at bounding box center [307, 76] width 67 height 149
click at [329, 125] on div at bounding box center [307, 76] width 67 height 149
click at [295, 28] on div at bounding box center [307, 76] width 67 height 149
click at [328, 75] on div at bounding box center [307, 76] width 67 height 149
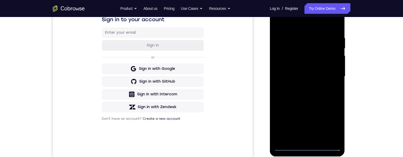
click at [296, 84] on div at bounding box center [307, 76] width 67 height 149
click at [301, 89] on div at bounding box center [307, 76] width 67 height 149
click at [325, 68] on div at bounding box center [307, 76] width 67 height 149
click at [324, 64] on div at bounding box center [307, 76] width 67 height 149
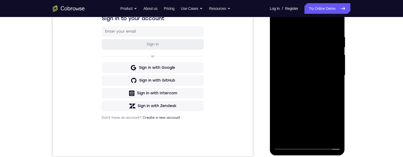
click at [329, 73] on div at bounding box center [307, 75] width 67 height 149
click at [326, 91] on div at bounding box center [307, 75] width 67 height 149
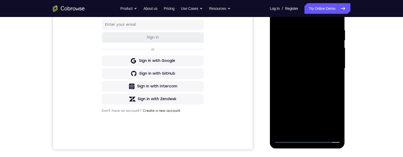
click at [328, 92] on div at bounding box center [307, 68] width 67 height 149
click at [326, 79] on div at bounding box center [307, 68] width 67 height 149
click at [337, 69] on div at bounding box center [307, 68] width 67 height 149
click at [337, 72] on div at bounding box center [307, 68] width 67 height 149
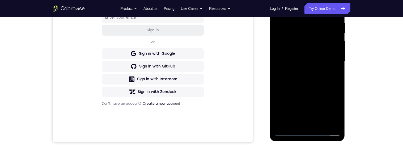
scroll to position [88, 0]
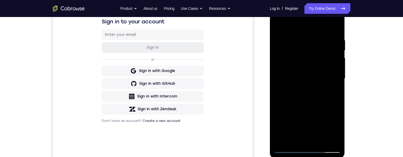
click at [275, 42] on div at bounding box center [307, 78] width 67 height 149
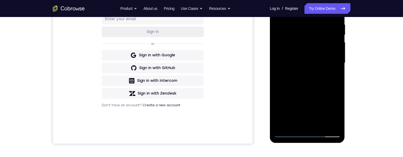
scroll to position [84, 0]
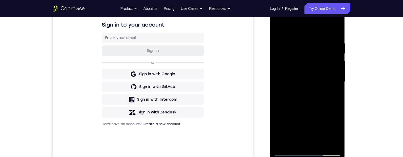
click at [334, 92] on div at bounding box center [307, 81] width 67 height 149
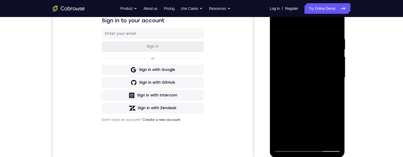
scroll to position [91, 0]
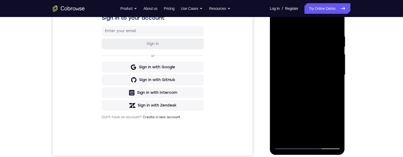
click at [340, 90] on div at bounding box center [307, 75] width 67 height 149
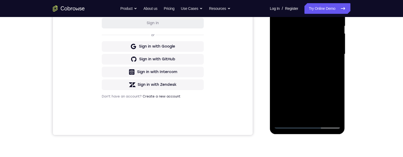
scroll to position [101, 0]
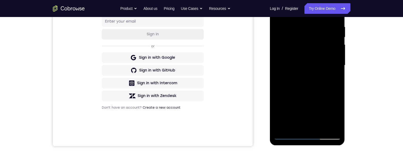
click at [336, 17] on div at bounding box center [307, 65] width 67 height 149
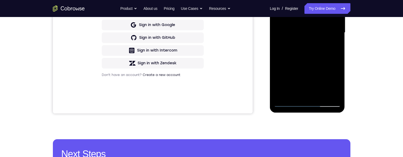
scroll to position [142, 0]
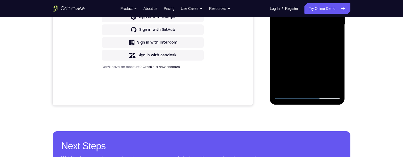
click at [322, 86] on div at bounding box center [307, 24] width 67 height 149
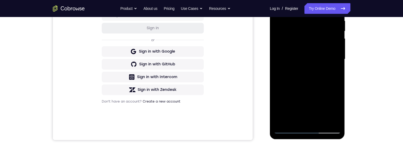
click at [324, 86] on div at bounding box center [307, 59] width 67 height 149
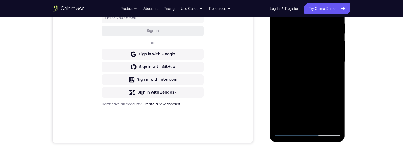
click at [280, 7] on div at bounding box center [307, 62] width 67 height 149
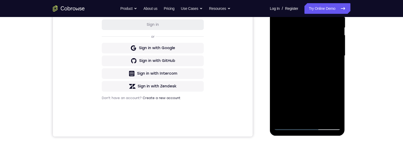
scroll to position [130, 0]
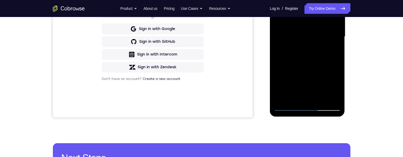
click at [294, 100] on div at bounding box center [307, 36] width 67 height 149
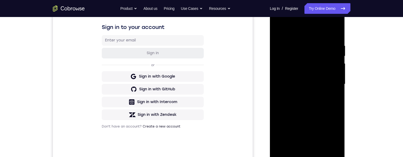
scroll to position [82, 0]
click at [330, 32] on div at bounding box center [307, 84] width 67 height 149
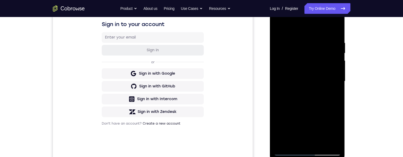
click at [292, 81] on div at bounding box center [307, 81] width 67 height 149
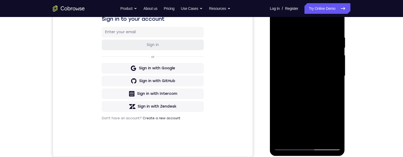
click at [279, 73] on div at bounding box center [307, 76] width 67 height 149
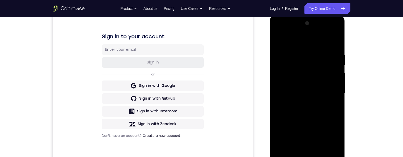
scroll to position [73, 0]
click at [318, 27] on div at bounding box center [307, 93] width 67 height 149
click at [308, 99] on div at bounding box center [307, 93] width 67 height 149
click at [314, 24] on div at bounding box center [307, 93] width 67 height 149
click at [317, 124] on div at bounding box center [307, 93] width 67 height 149
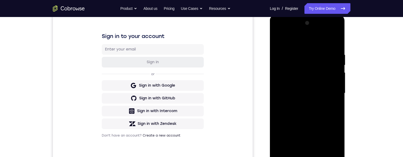
click at [321, 95] on div at bounding box center [307, 93] width 67 height 149
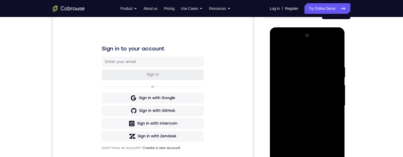
click at [339, 39] on div at bounding box center [307, 105] width 67 height 149
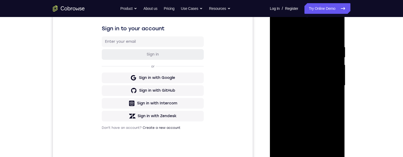
scroll to position [54, 0]
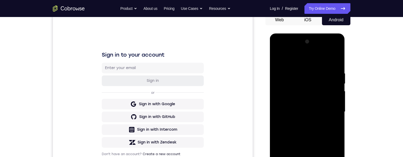
click at [280, 60] on div at bounding box center [307, 111] width 67 height 149
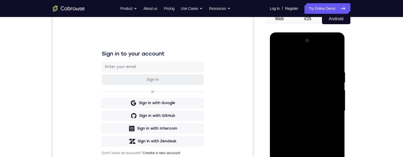
click at [293, 105] on div at bounding box center [307, 110] width 67 height 149
click at [291, 137] on div at bounding box center [307, 110] width 67 height 149
click at [337, 84] on div at bounding box center [307, 110] width 67 height 149
click at [338, 85] on div at bounding box center [307, 110] width 67 height 149
click at [336, 86] on div at bounding box center [307, 110] width 67 height 149
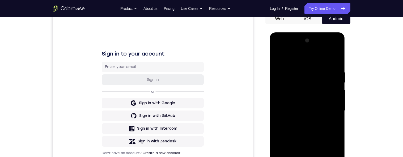
click at [338, 84] on div at bounding box center [307, 110] width 67 height 149
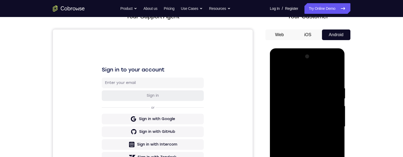
click at [278, 74] on div at bounding box center [307, 126] width 67 height 149
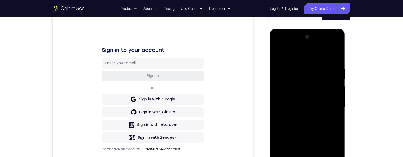
scroll to position [82, 0]
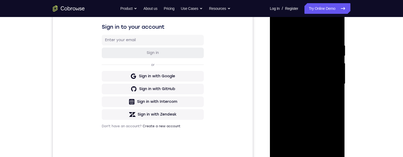
click at [310, 122] on div at bounding box center [307, 84] width 67 height 149
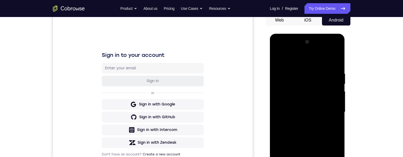
scroll to position [61, 0]
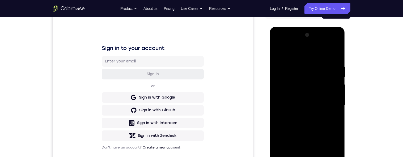
click at [337, 76] on div at bounding box center [307, 105] width 67 height 149
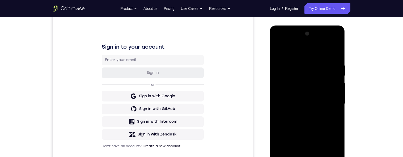
click at [335, 74] on div at bounding box center [307, 103] width 67 height 149
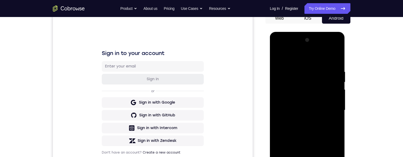
scroll to position [53, 0]
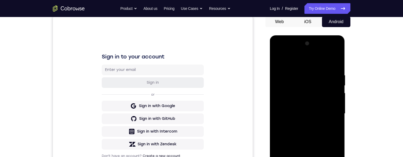
click at [335, 86] on div at bounding box center [307, 113] width 67 height 149
click at [337, 86] on div at bounding box center [307, 113] width 67 height 149
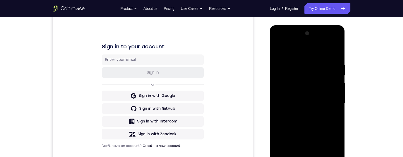
scroll to position [62, 0]
click at [337, 75] on div at bounding box center [307, 103] width 67 height 149
click at [280, 48] on div at bounding box center [307, 103] width 67 height 149
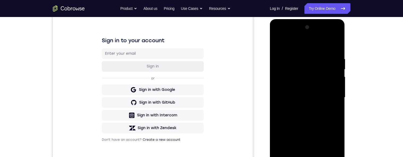
click at [278, 42] on div at bounding box center [307, 97] width 67 height 149
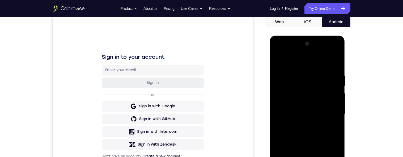
scroll to position [44, 0]
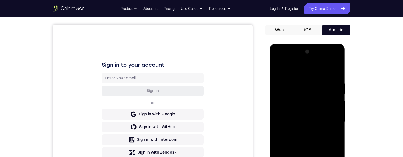
click at [280, 66] on div at bounding box center [307, 122] width 67 height 149
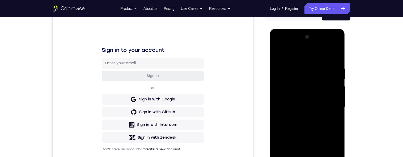
click at [337, 63] on div at bounding box center [307, 107] width 67 height 149
click at [336, 63] on div at bounding box center [307, 107] width 67 height 149
click at [337, 62] on div at bounding box center [307, 106] width 67 height 149
click at [336, 62] on div at bounding box center [307, 106] width 67 height 149
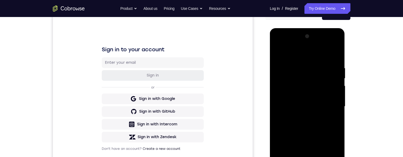
click at [308, 91] on div at bounding box center [307, 106] width 67 height 149
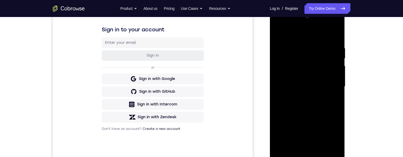
click at [290, 119] on div at bounding box center [307, 86] width 67 height 149
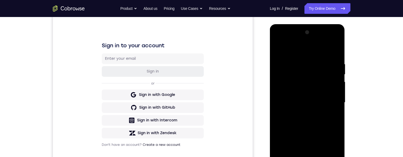
click at [338, 90] on div at bounding box center [307, 102] width 67 height 149
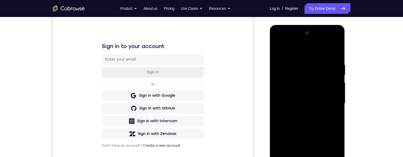
click at [336, 91] on div at bounding box center [307, 103] width 67 height 149
click at [336, 92] on div at bounding box center [307, 103] width 67 height 149
click at [337, 90] on div at bounding box center [307, 103] width 67 height 149
click at [336, 91] on div at bounding box center [307, 103] width 67 height 149
click at [275, 92] on div at bounding box center [307, 103] width 67 height 149
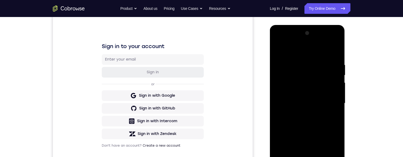
click at [338, 92] on div at bounding box center [307, 103] width 67 height 149
click at [337, 91] on div at bounding box center [307, 103] width 67 height 149
click at [335, 95] on div at bounding box center [307, 103] width 67 height 149
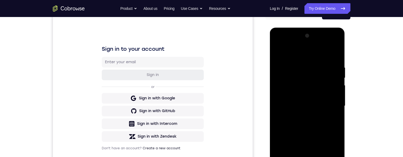
scroll to position [68, 0]
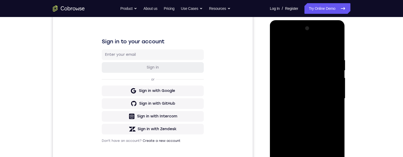
click at [335, 85] on div at bounding box center [307, 98] width 67 height 149
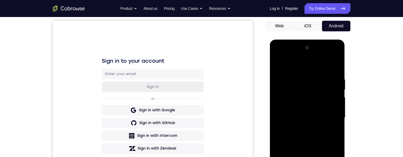
scroll to position [48, 0]
click at [354, 78] on div "Your Support Agent Your Customer Web iOS Android Next Steps We’d be happy to gi…" at bounding box center [202, 144] width 340 height 350
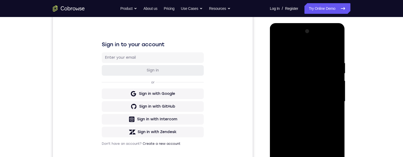
scroll to position [65, 0]
click at [334, 90] on div at bounding box center [307, 101] width 67 height 149
click at [334, 88] on div at bounding box center [307, 101] width 67 height 149
click at [335, 86] on div at bounding box center [307, 101] width 67 height 149
click at [335, 88] on div at bounding box center [307, 101] width 67 height 149
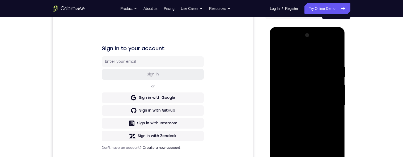
scroll to position [61, 0]
click at [335, 95] on div at bounding box center [307, 105] width 67 height 149
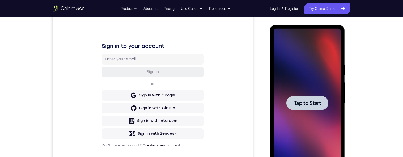
scroll to position [97, 0]
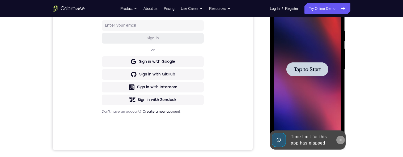
click at [337, 141] on button at bounding box center [340, 140] width 8 height 8
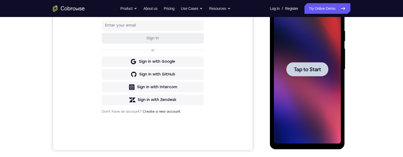
click at [305, 70] on span "Tap to Start" at bounding box center [307, 69] width 27 height 5
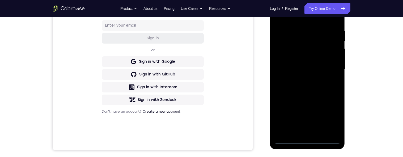
click at [309, 141] on div at bounding box center [307, 69] width 67 height 149
click at [329, 121] on div at bounding box center [307, 69] width 67 height 149
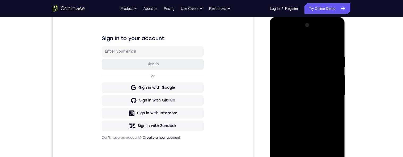
click at [304, 45] on div at bounding box center [307, 95] width 67 height 149
click at [330, 95] on div at bounding box center [307, 95] width 67 height 149
click at [301, 107] on div at bounding box center [307, 95] width 67 height 149
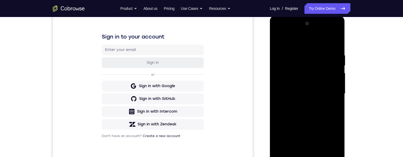
click at [328, 88] on div at bounding box center [307, 93] width 67 height 149
click at [327, 80] on div at bounding box center [307, 93] width 67 height 149
click at [323, 93] on div at bounding box center [307, 93] width 67 height 149
click at [324, 107] on div at bounding box center [307, 93] width 67 height 149
click at [326, 92] on div at bounding box center [307, 93] width 67 height 149
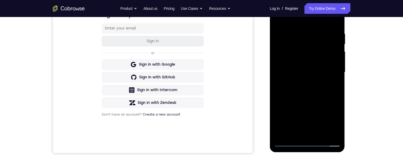
scroll to position [86, 0]
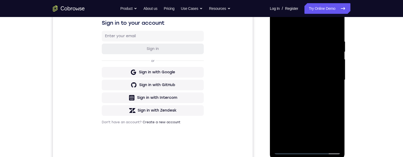
click at [327, 106] on div at bounding box center [307, 80] width 67 height 149
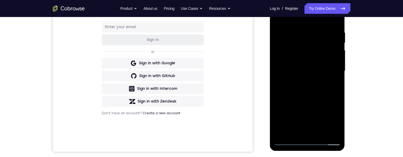
click at [321, 133] on div at bounding box center [307, 71] width 67 height 149
click at [323, 98] on div at bounding box center [307, 71] width 67 height 149
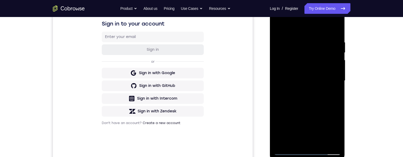
scroll to position [79, 0]
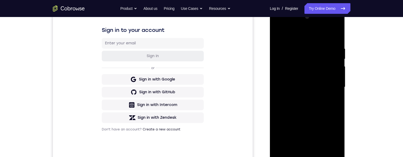
click at [329, 104] on div at bounding box center [307, 87] width 67 height 149
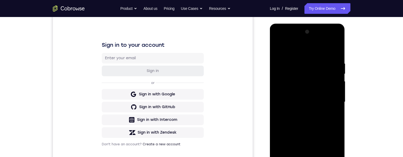
scroll to position [59, 0]
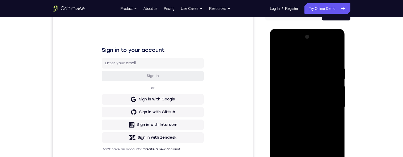
click at [280, 54] on div at bounding box center [307, 107] width 67 height 149
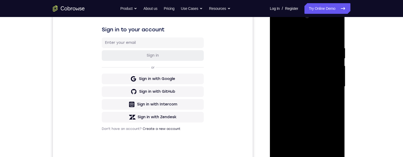
click at [281, 34] on div at bounding box center [307, 86] width 67 height 149
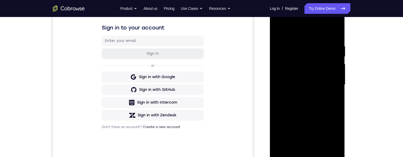
scroll to position [101, 0]
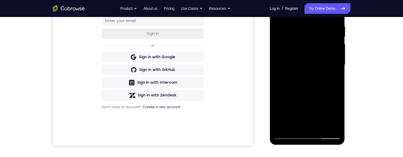
click at [298, 128] on div at bounding box center [307, 64] width 67 height 149
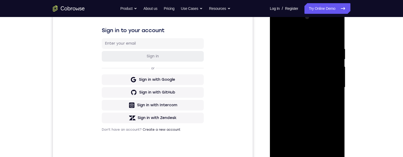
scroll to position [78, 0]
click at [328, 33] on div at bounding box center [307, 88] width 67 height 149
click at [316, 45] on div at bounding box center [307, 88] width 67 height 149
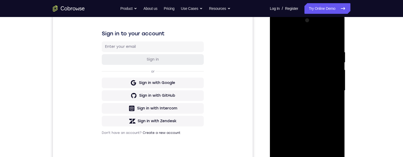
scroll to position [69, 0]
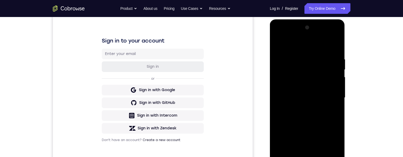
click at [279, 45] on div at bounding box center [307, 97] width 67 height 149
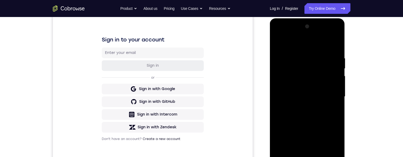
click at [296, 62] on div at bounding box center [307, 96] width 67 height 149
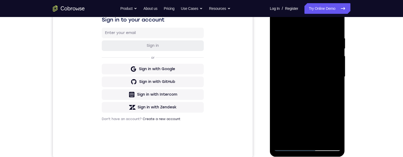
click at [283, 113] on div at bounding box center [307, 76] width 67 height 149
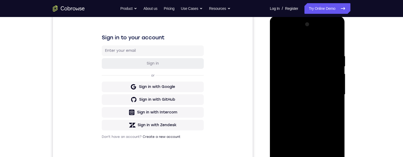
scroll to position [94, 0]
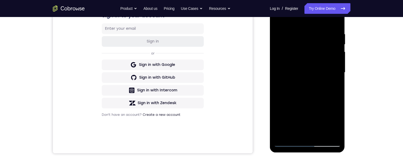
click at [337, 77] on div at bounding box center [307, 72] width 67 height 149
click at [338, 76] on div at bounding box center [307, 72] width 67 height 149
click at [337, 77] on div at bounding box center [307, 72] width 67 height 149
click at [338, 77] on div at bounding box center [307, 72] width 67 height 149
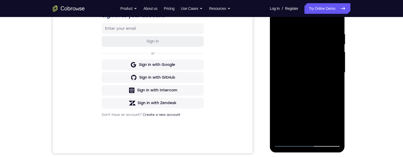
click at [338, 76] on div at bounding box center [307, 72] width 67 height 149
click at [336, 75] on div at bounding box center [307, 72] width 67 height 149
click at [337, 77] on div at bounding box center [307, 72] width 67 height 149
click at [336, 76] on div at bounding box center [307, 72] width 67 height 149
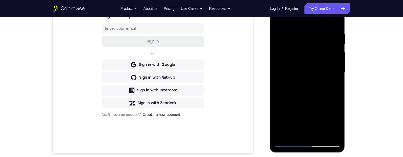
click at [336, 77] on div at bounding box center [307, 72] width 67 height 149
click at [337, 77] on div at bounding box center [307, 72] width 67 height 149
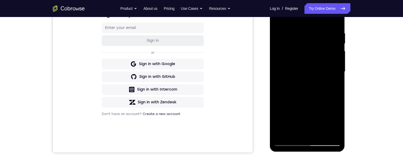
scroll to position [97, 0]
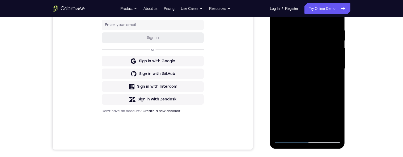
click at [335, 72] on div at bounding box center [307, 68] width 67 height 149
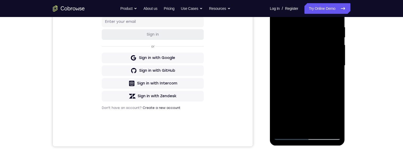
scroll to position [92, 0]
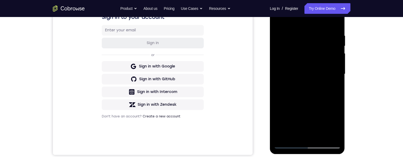
click at [337, 79] on div at bounding box center [307, 74] width 67 height 149
click at [281, 79] on div at bounding box center [307, 74] width 67 height 149
click at [338, 78] on div at bounding box center [307, 74] width 67 height 149
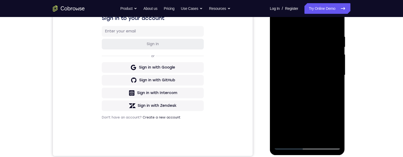
click at [337, 79] on div at bounding box center [307, 75] width 67 height 149
click at [278, 79] on div at bounding box center [307, 75] width 67 height 149
click at [335, 79] on div at bounding box center [307, 75] width 67 height 149
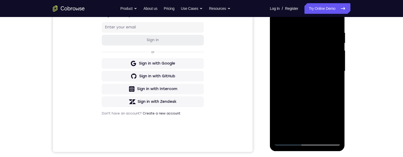
scroll to position [93, 0]
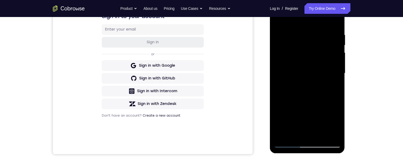
click at [278, 76] on div at bounding box center [307, 73] width 67 height 149
click at [337, 79] on div at bounding box center [307, 73] width 67 height 149
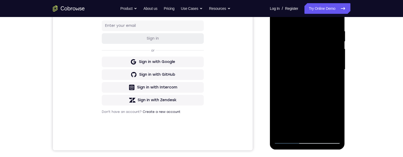
scroll to position [95, 0]
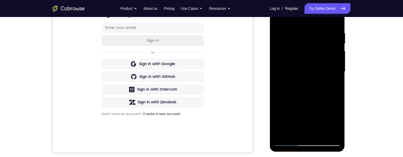
click at [337, 75] on div at bounding box center [307, 71] width 67 height 149
click at [336, 75] on div at bounding box center [307, 72] width 67 height 149
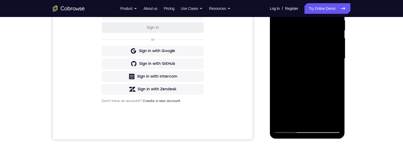
scroll to position [92, 0]
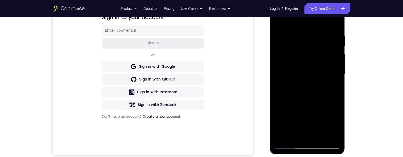
click at [337, 79] on div at bounding box center [307, 74] width 67 height 149
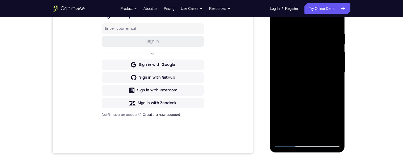
scroll to position [91, 0]
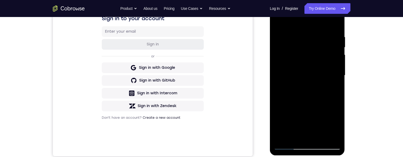
click at [338, 81] on div at bounding box center [307, 75] width 67 height 149
click at [274, 22] on div at bounding box center [307, 75] width 67 height 149
click at [280, 22] on div at bounding box center [307, 75] width 67 height 149
click at [301, 101] on div at bounding box center [307, 75] width 67 height 149
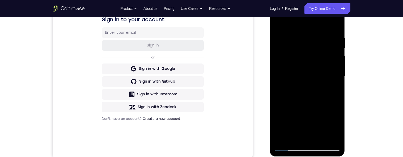
click at [334, 59] on div at bounding box center [307, 76] width 67 height 149
click at [337, 58] on div at bounding box center [307, 76] width 67 height 149
click at [335, 60] on div at bounding box center [307, 76] width 67 height 149
click at [335, 59] on div at bounding box center [307, 76] width 67 height 149
click at [337, 58] on div at bounding box center [307, 76] width 67 height 149
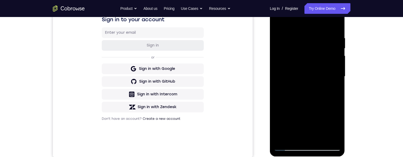
click at [337, 57] on div at bounding box center [307, 76] width 67 height 149
click at [339, 60] on div at bounding box center [307, 76] width 67 height 149
click at [337, 58] on div at bounding box center [307, 76] width 67 height 149
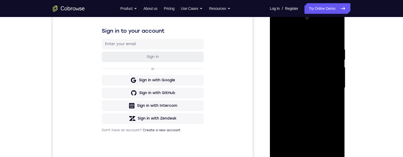
click at [279, 34] on div at bounding box center [307, 88] width 67 height 149
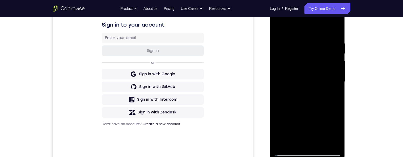
scroll to position [89, 0]
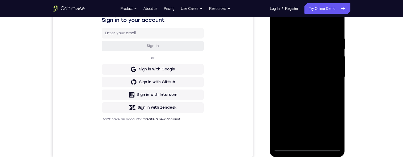
click at [296, 58] on div at bounding box center [307, 77] width 67 height 149
